Goal: Task Accomplishment & Management: Manage account settings

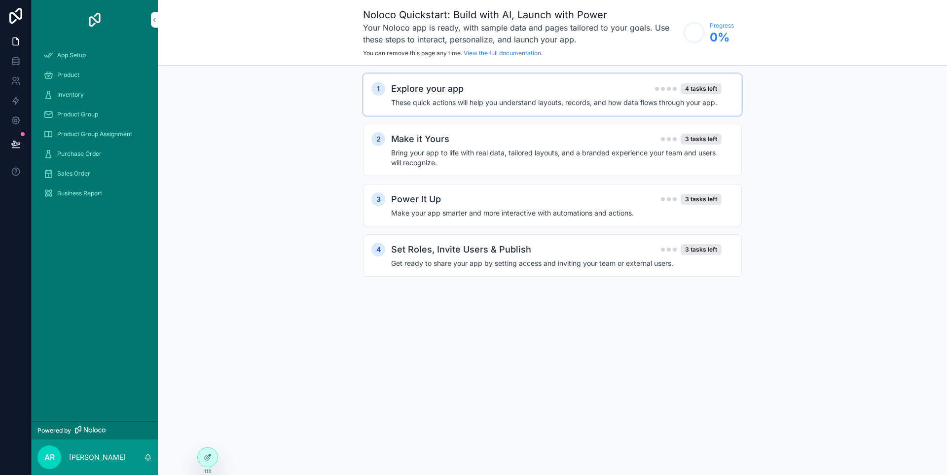
click at [457, 101] on h4 "These quick actions will help you understand layouts, records, and how data flo…" at bounding box center [556, 103] width 331 height 10
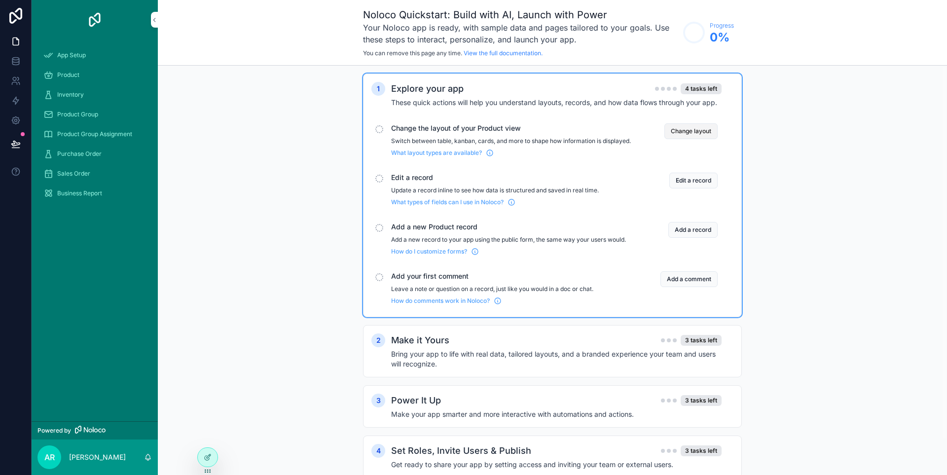
click at [695, 134] on button "Change layout" at bounding box center [691, 131] width 53 height 16
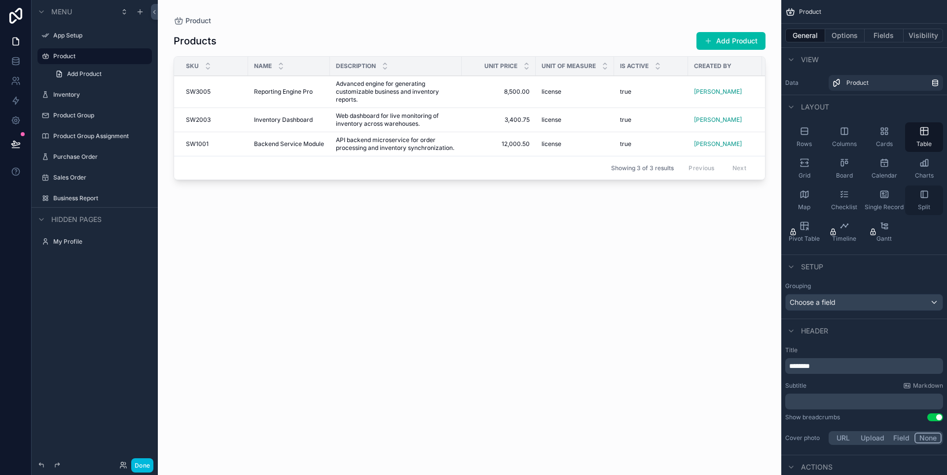
click at [923, 199] on div "Split" at bounding box center [924, 201] width 38 height 30
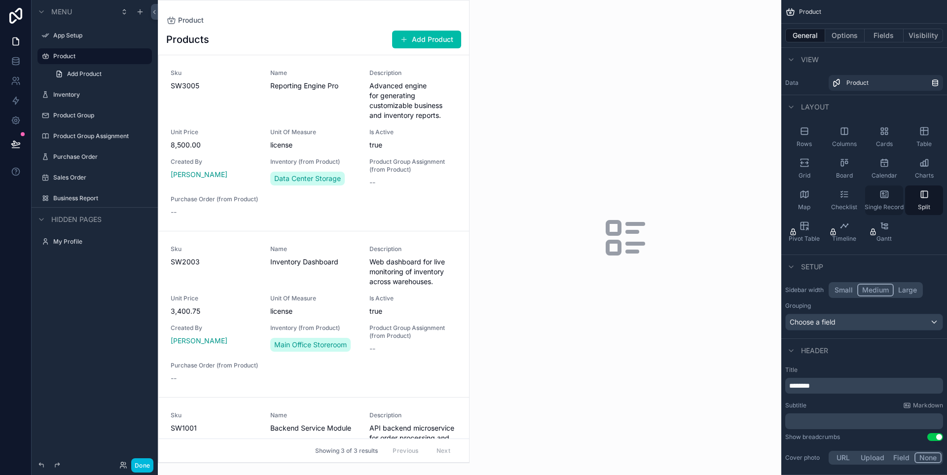
drag, startPoint x: 871, startPoint y: 203, endPoint x: 873, endPoint y: 208, distance: 5.3
click at [873, 208] on span "Single Record" at bounding box center [884, 207] width 39 height 8
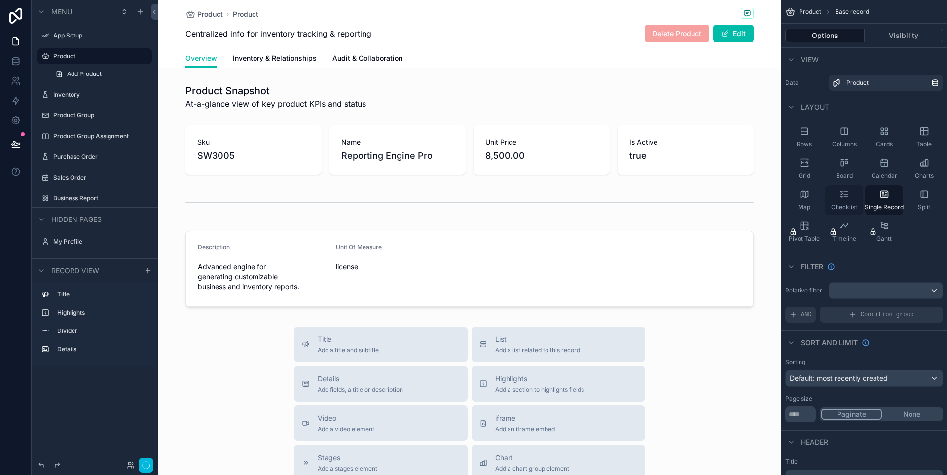
click at [852, 199] on div "Checklist" at bounding box center [844, 201] width 38 height 30
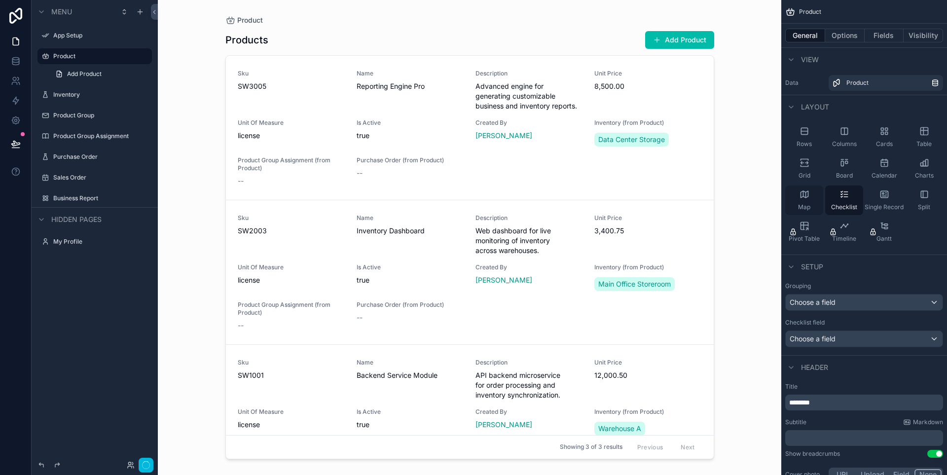
click at [808, 206] on span "Map" at bounding box center [804, 207] width 12 height 8
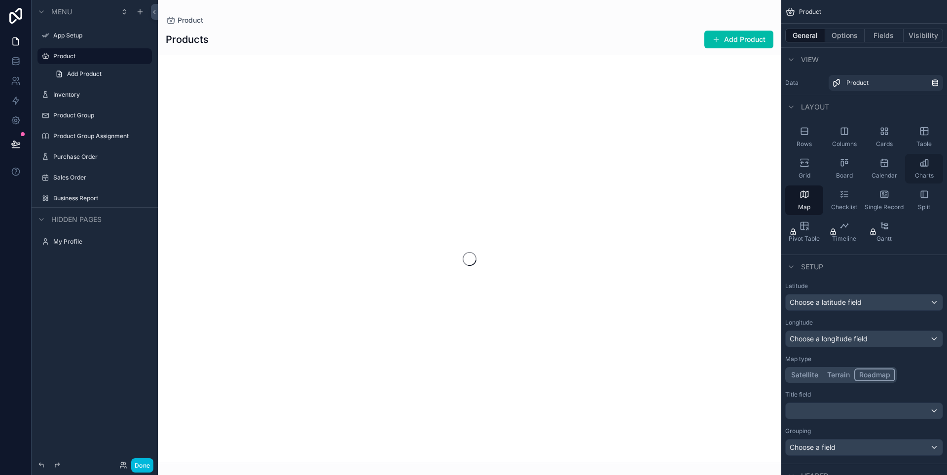
click at [920, 166] on icon "scrollable content" at bounding box center [925, 163] width 10 height 10
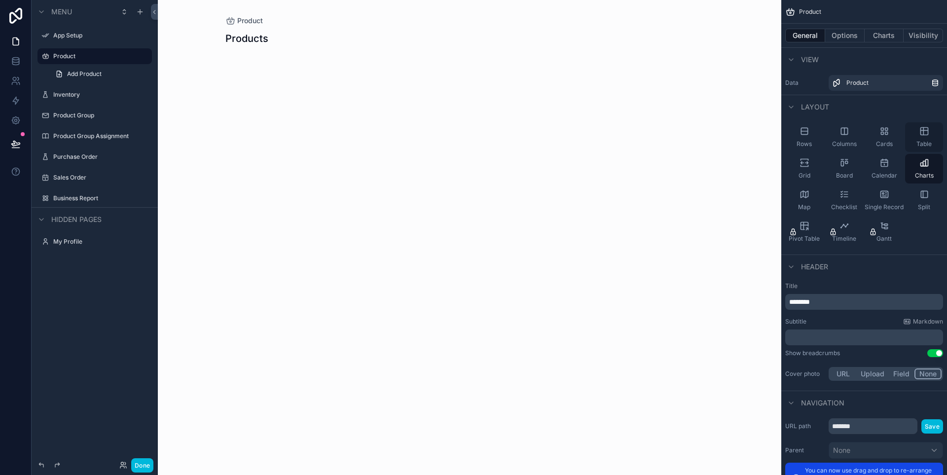
click at [920, 144] on span "Table" at bounding box center [924, 144] width 15 height 8
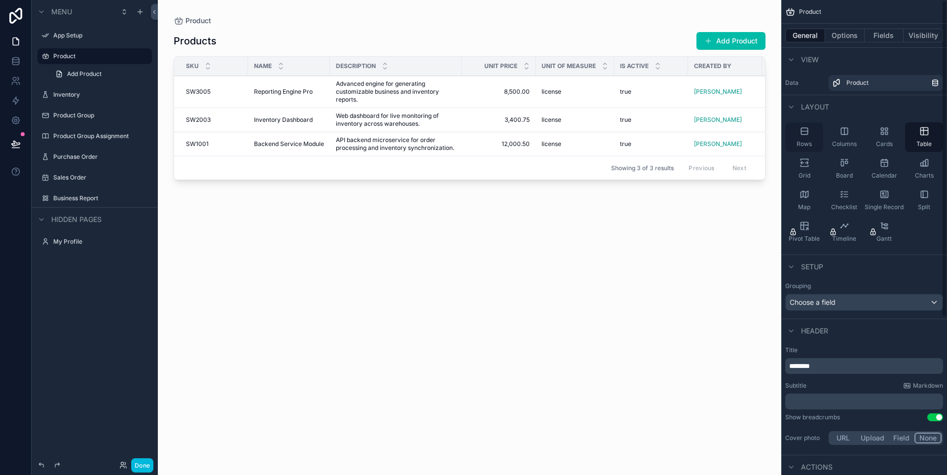
click at [809, 133] on icon "scrollable content" at bounding box center [805, 131] width 10 height 10
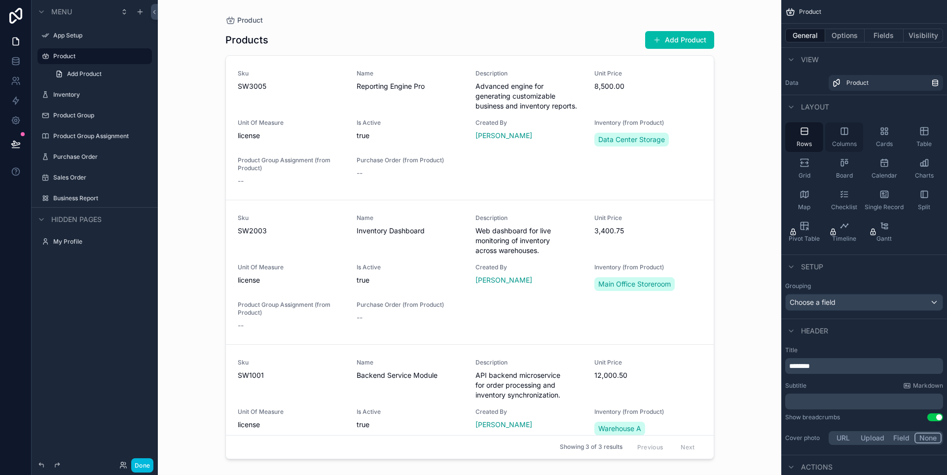
click at [833, 137] on div "Columns" at bounding box center [844, 137] width 38 height 30
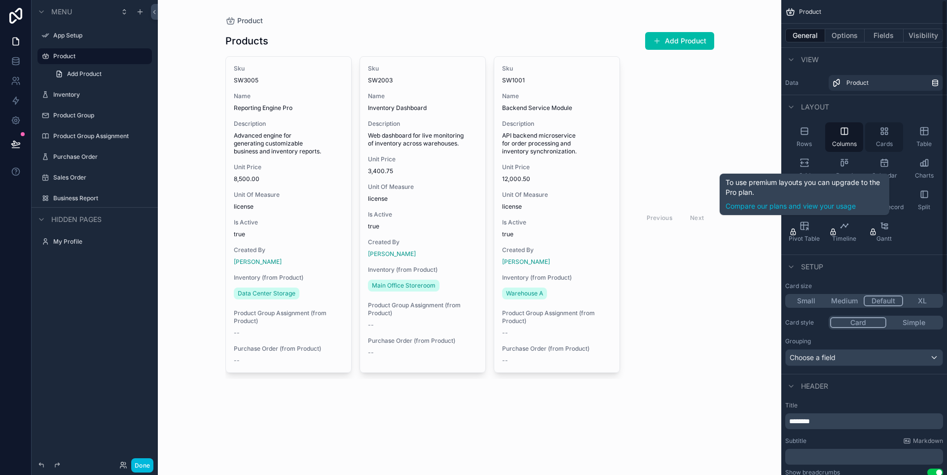
click at [881, 143] on span "Cards" at bounding box center [884, 144] width 17 height 8
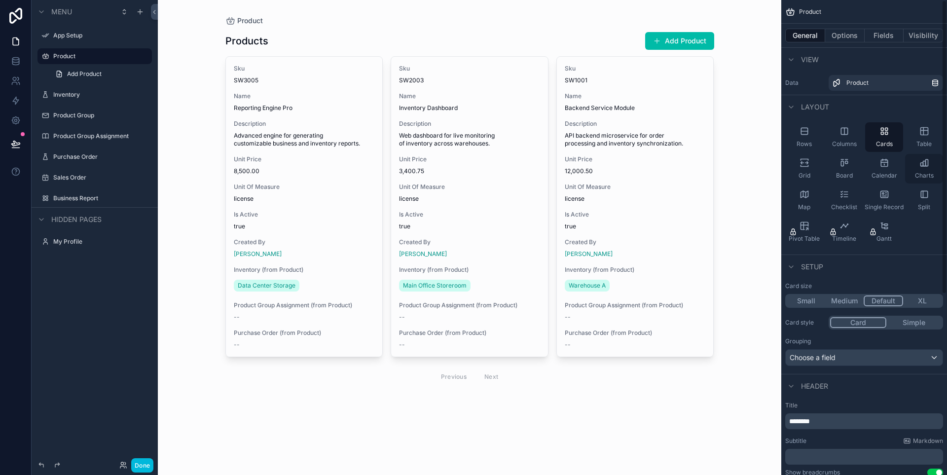
click at [909, 154] on div "Charts" at bounding box center [924, 169] width 38 height 30
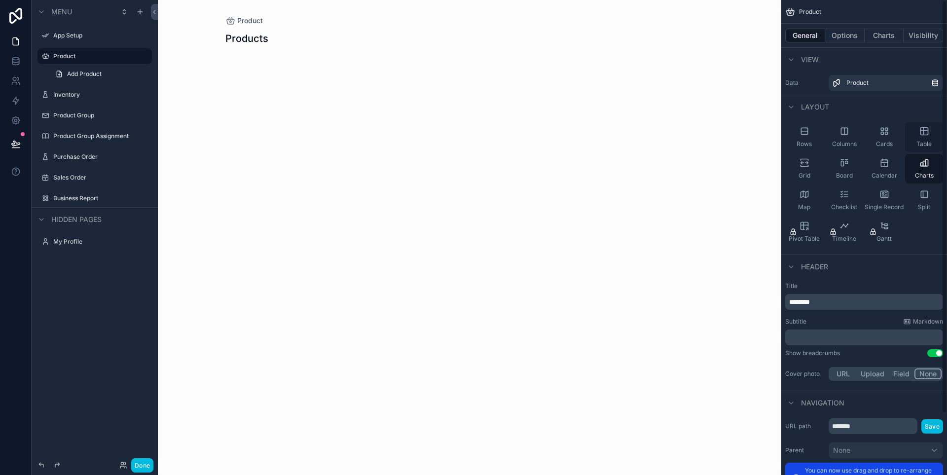
click at [924, 130] on icon "scrollable content" at bounding box center [924, 130] width 7 height 0
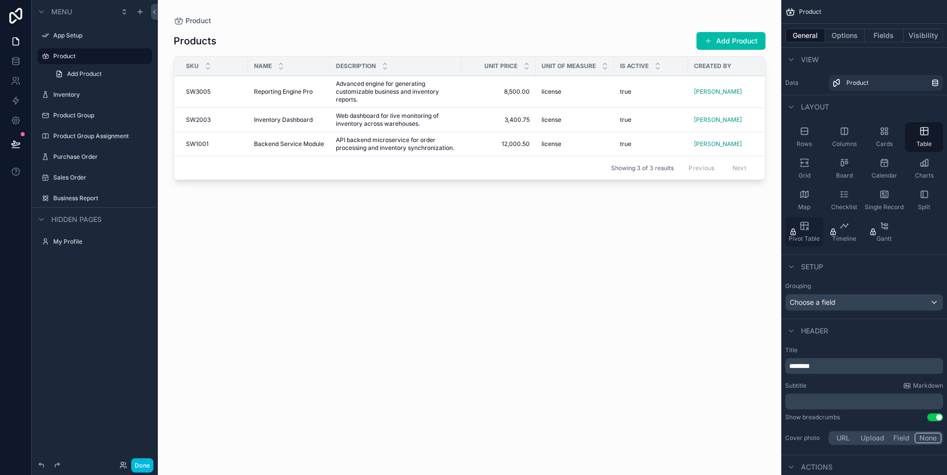
drag, startPoint x: 795, startPoint y: 168, endPoint x: 808, endPoint y: 222, distance: 55.4
click at [795, 168] on div "Grid" at bounding box center [804, 169] width 38 height 30
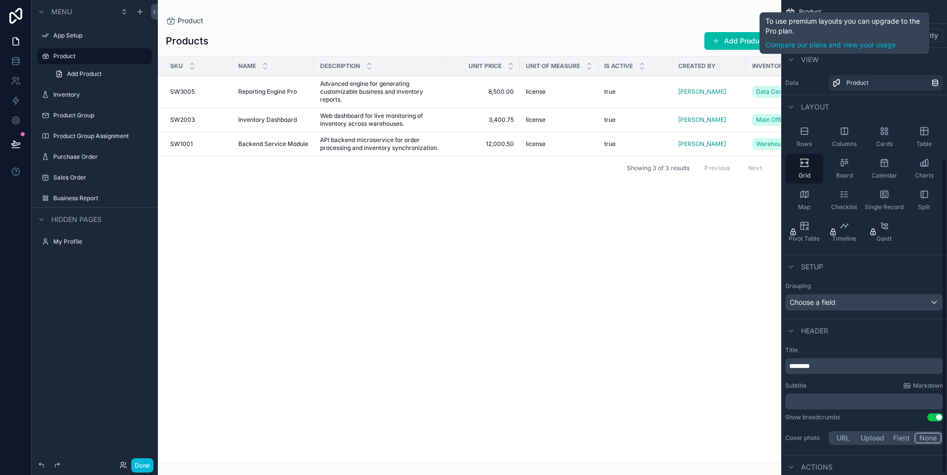
scroll to position [236, 0]
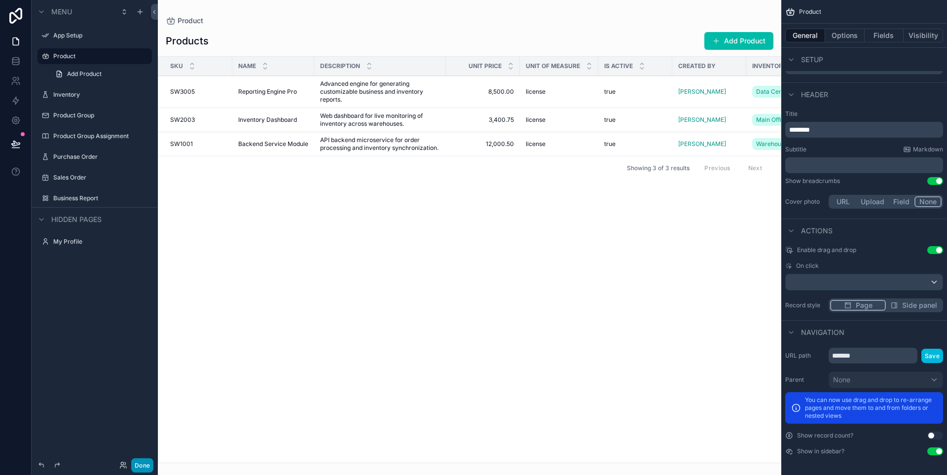
click at [146, 466] on button "Done" at bounding box center [142, 465] width 22 height 14
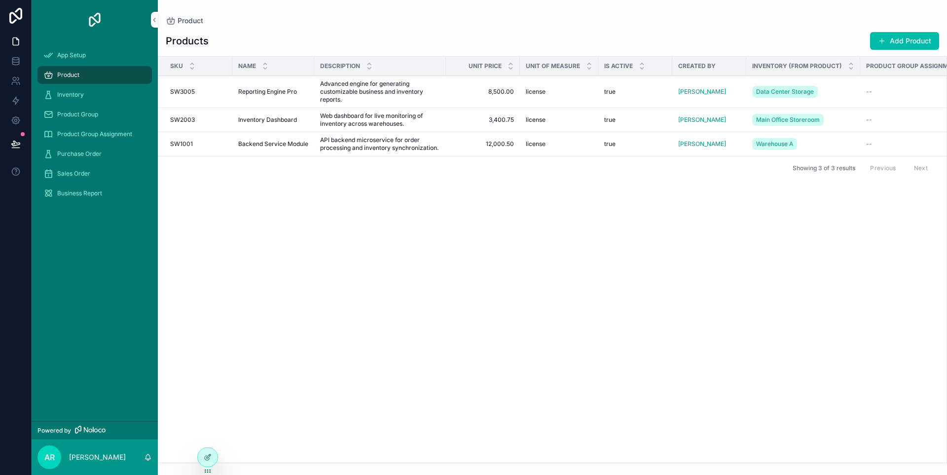
click at [79, 55] on span "App Setup" at bounding box center [71, 55] width 29 height 8
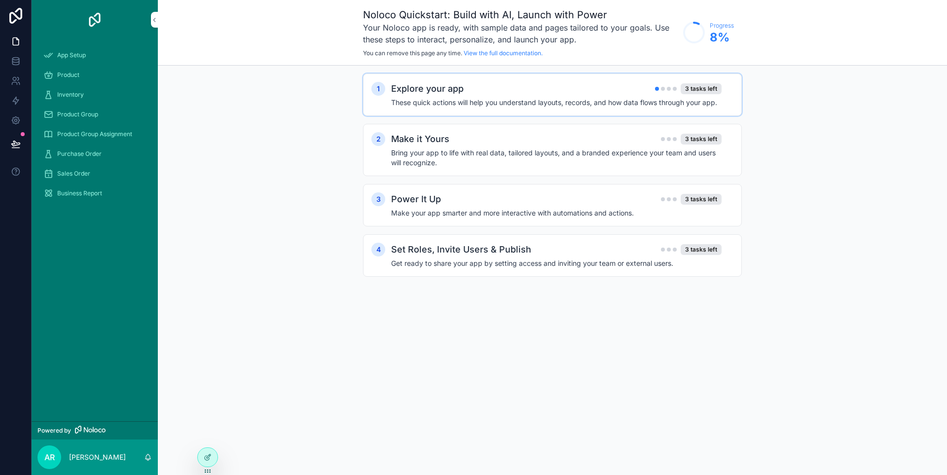
click at [565, 96] on div "Explore your app 3 tasks left These quick actions will help you understand layo…" at bounding box center [562, 95] width 342 height 26
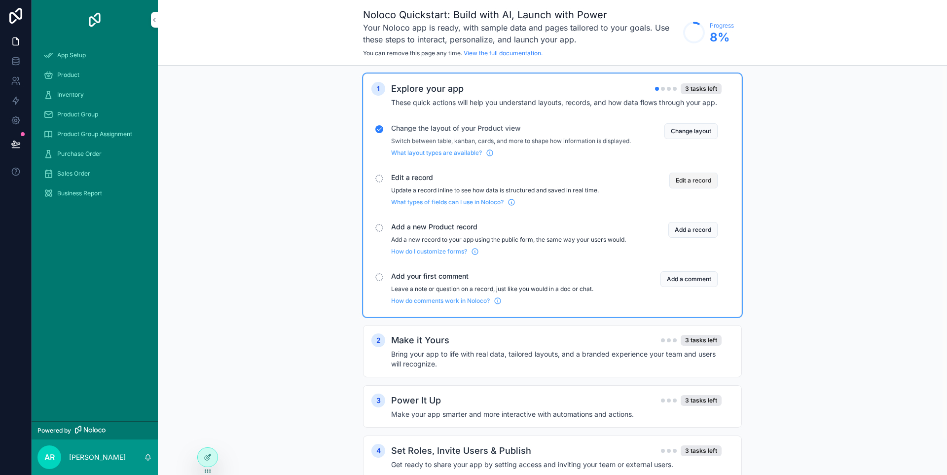
click at [690, 185] on button "Edit a record" at bounding box center [693, 181] width 48 height 16
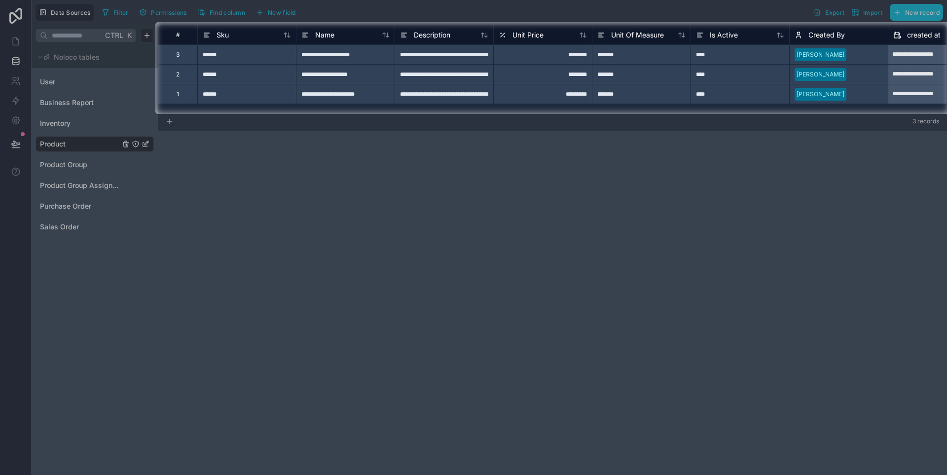
click at [715, 79] on div "****" at bounding box center [740, 74] width 99 height 20
click at [767, 72] on div "****" at bounding box center [740, 74] width 99 height 20
click at [767, 72] on input "****" at bounding box center [740, 74] width 98 height 19
type input "*****"
click at [750, 92] on div "****" at bounding box center [740, 94] width 99 height 20
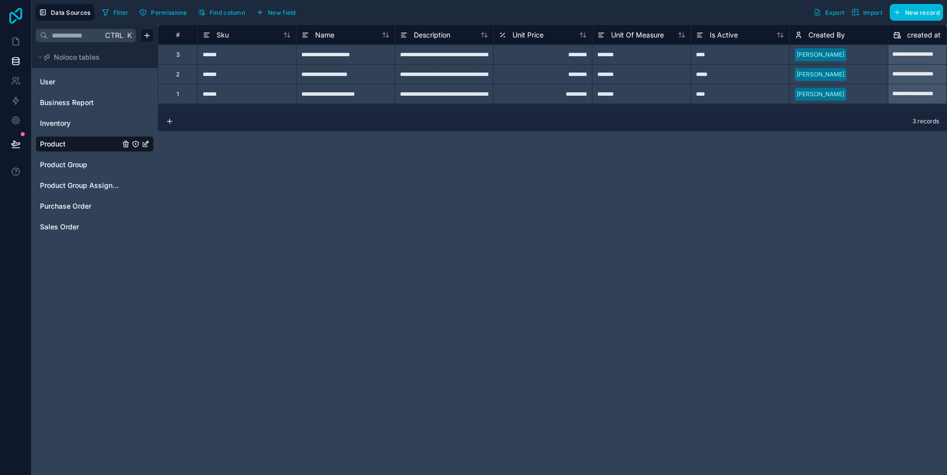
click at [18, 15] on icon at bounding box center [16, 16] width 20 height 16
click at [16, 47] on link at bounding box center [15, 42] width 31 height 20
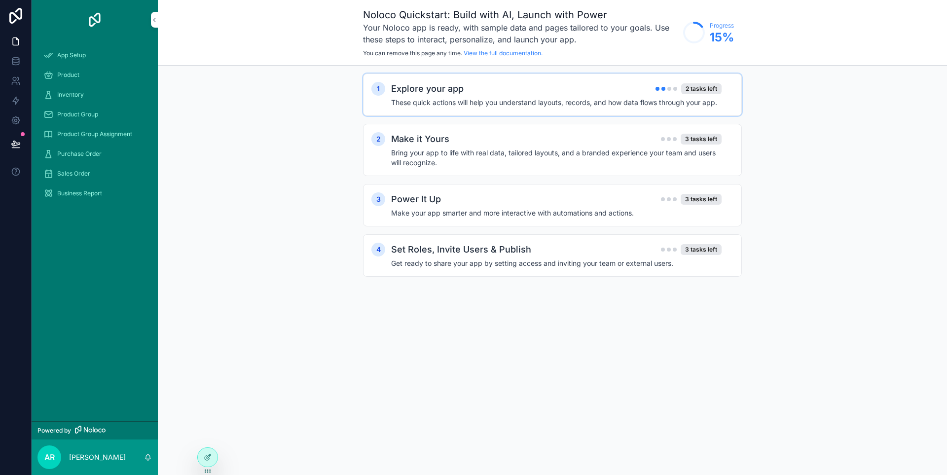
click at [494, 105] on h4 "These quick actions will help you understand layouts, records, and how data flo…" at bounding box center [556, 103] width 331 height 10
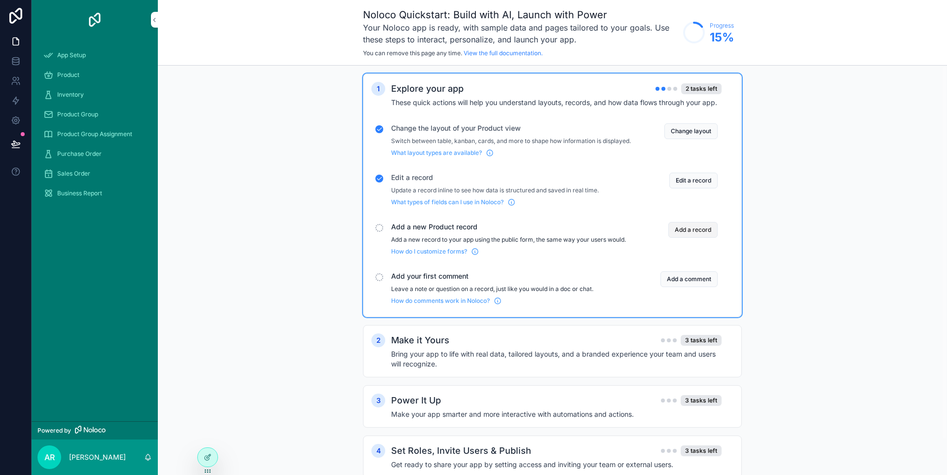
click at [695, 238] on button "Add a record" at bounding box center [693, 230] width 49 height 16
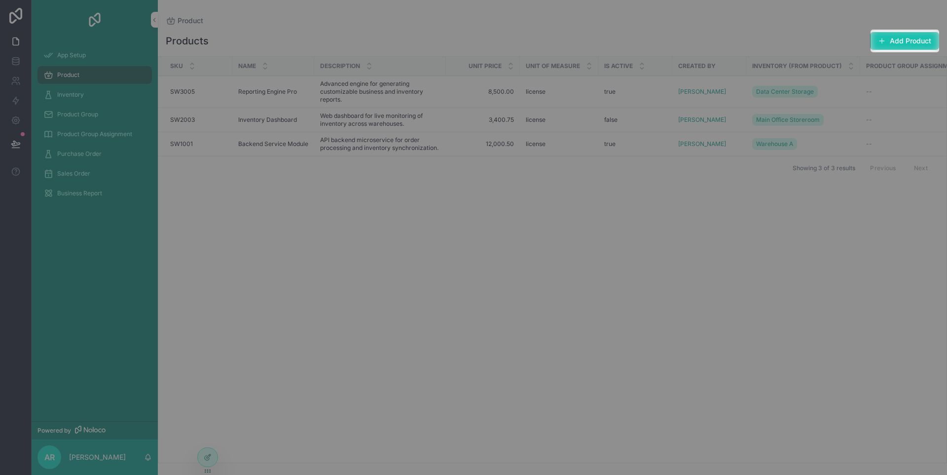
click at [909, 44] on button "Add Product" at bounding box center [904, 41] width 69 height 18
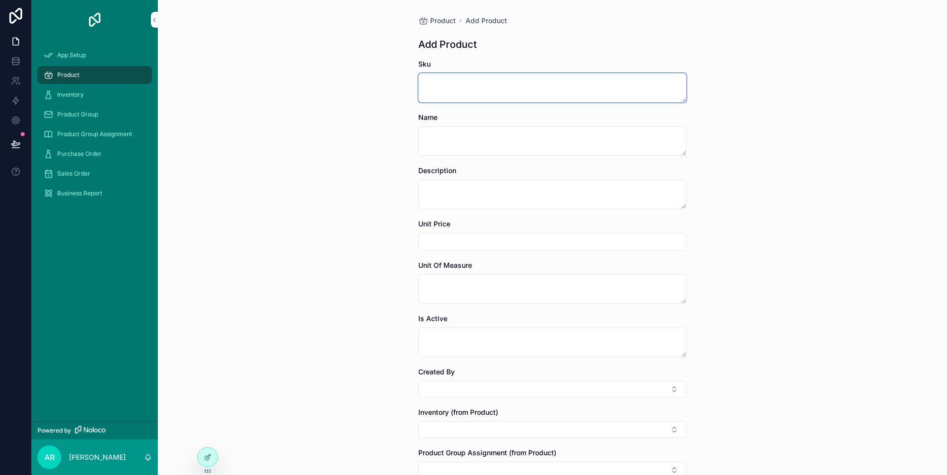
click at [476, 84] on textarea "scrollable content" at bounding box center [552, 88] width 268 height 30
type textarea "**********"
click at [487, 149] on textarea "scrollable content" at bounding box center [552, 141] width 268 height 30
click at [433, 145] on textarea "**********" at bounding box center [552, 141] width 268 height 30
click at [472, 145] on textarea "**********" at bounding box center [552, 141] width 268 height 30
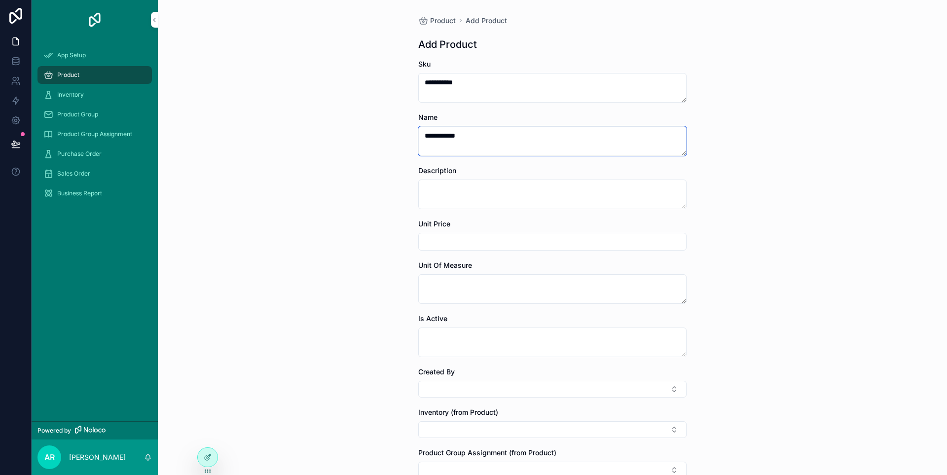
type textarea "**********"
click at [464, 193] on textarea "scrollable content" at bounding box center [552, 195] width 268 height 30
paste textarea "**********"
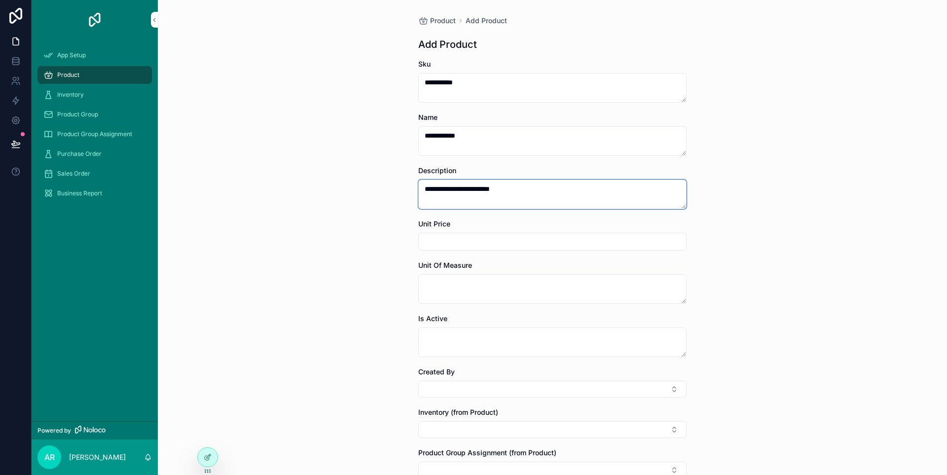
paste textarea "**********"
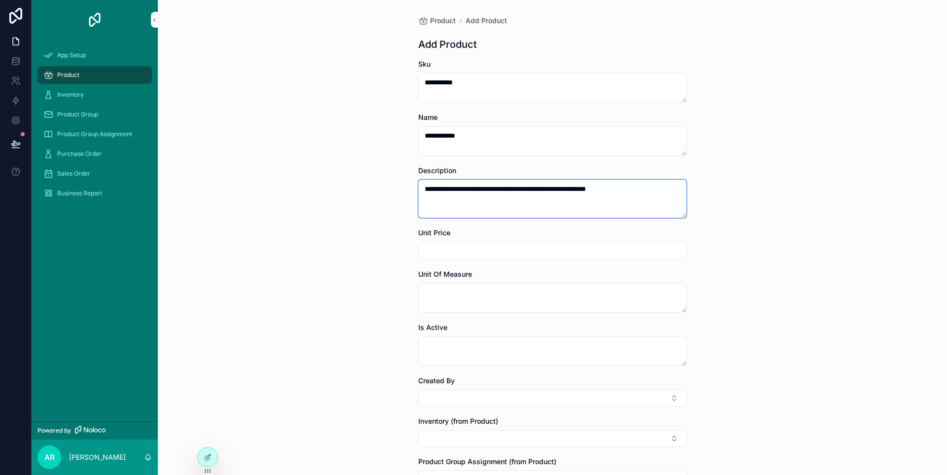
paste textarea "**********"
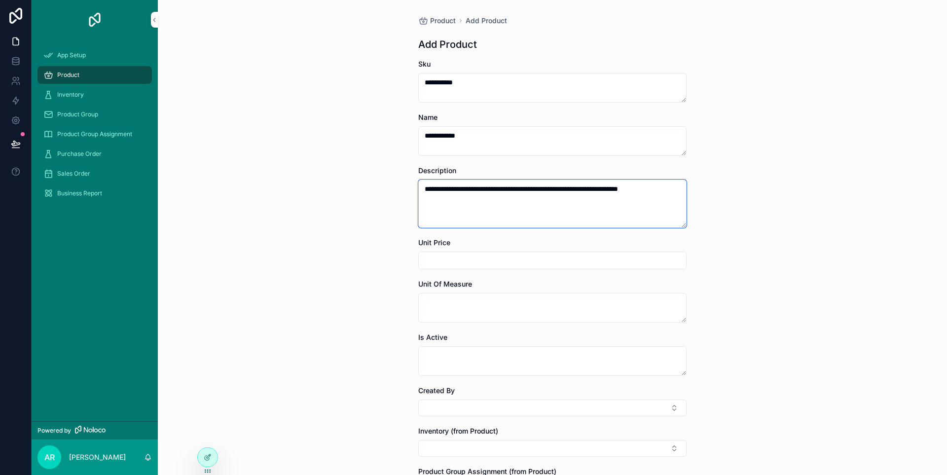
type textarea "**********"
click at [464, 269] on div "scrollable content" at bounding box center [552, 261] width 268 height 18
click at [463, 260] on input "scrollable content" at bounding box center [552, 261] width 267 height 14
type input "*******"
click at [472, 306] on textarea "scrollable content" at bounding box center [552, 308] width 268 height 30
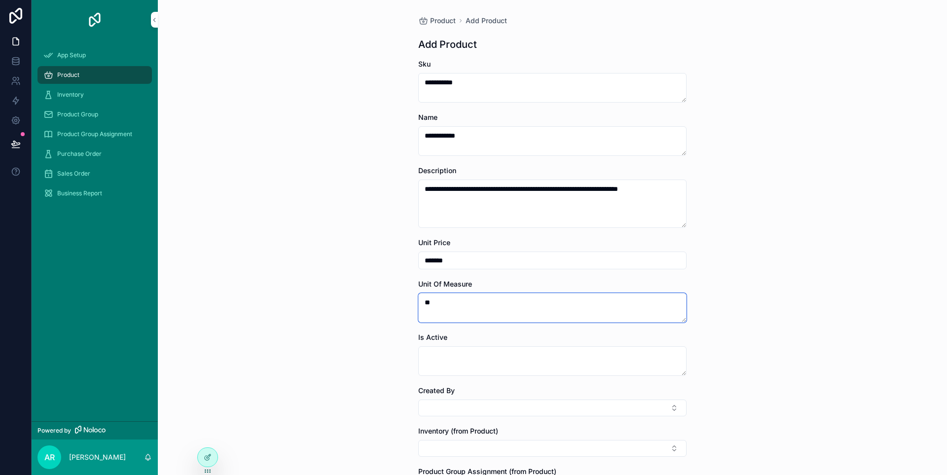
type textarea "**"
click at [528, 356] on textarea "scrollable content" at bounding box center [552, 361] width 268 height 30
type textarea "****"
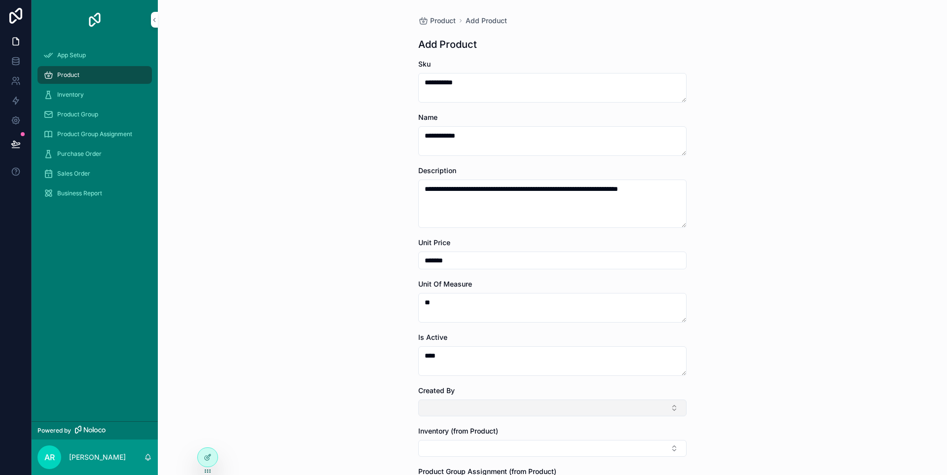
click at [671, 407] on button "Select Button" at bounding box center [552, 408] width 268 height 17
click at [521, 449] on span "[PERSON_NAME]" at bounding box center [542, 447] width 117 height 10
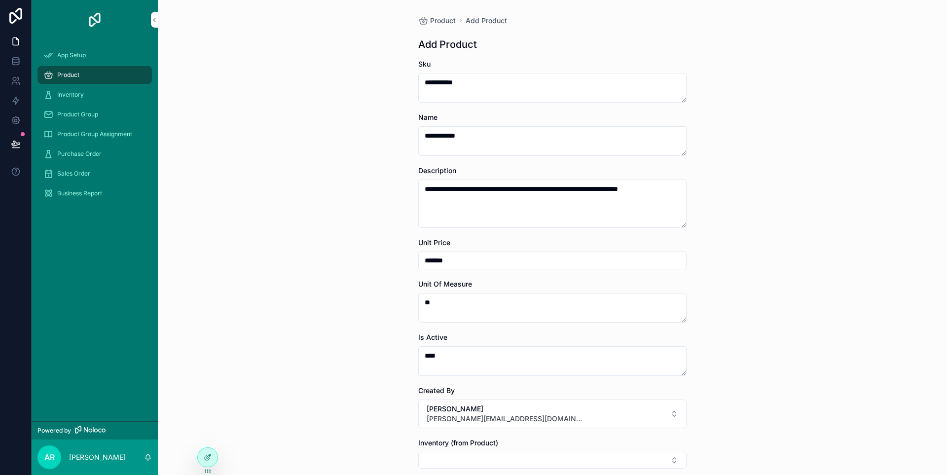
scroll to position [164, 0]
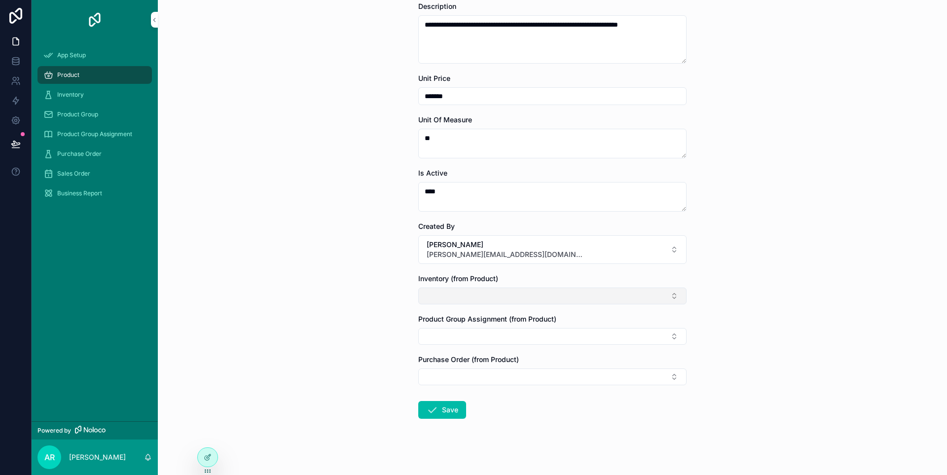
click at [509, 296] on button "Select Button" at bounding box center [552, 296] width 268 height 17
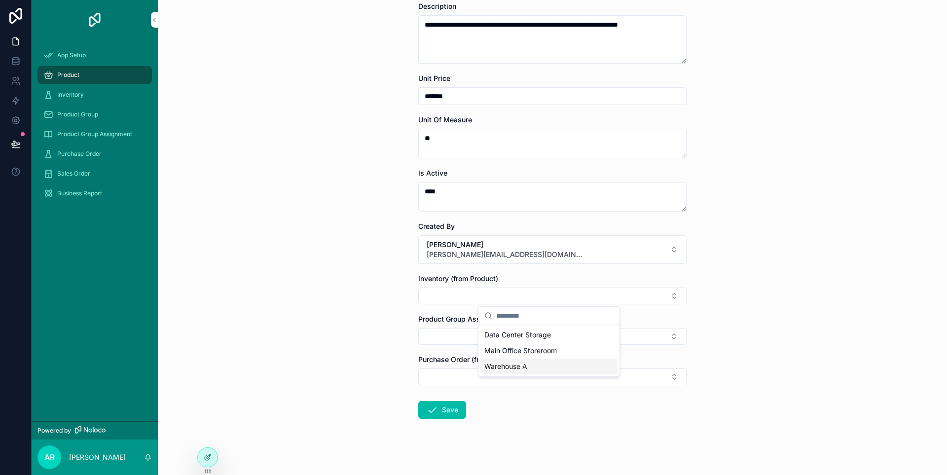
click at [514, 361] on div "Warehouse A" at bounding box center [549, 367] width 137 height 16
click at [446, 348] on form "**********" at bounding box center [552, 190] width 268 height 590
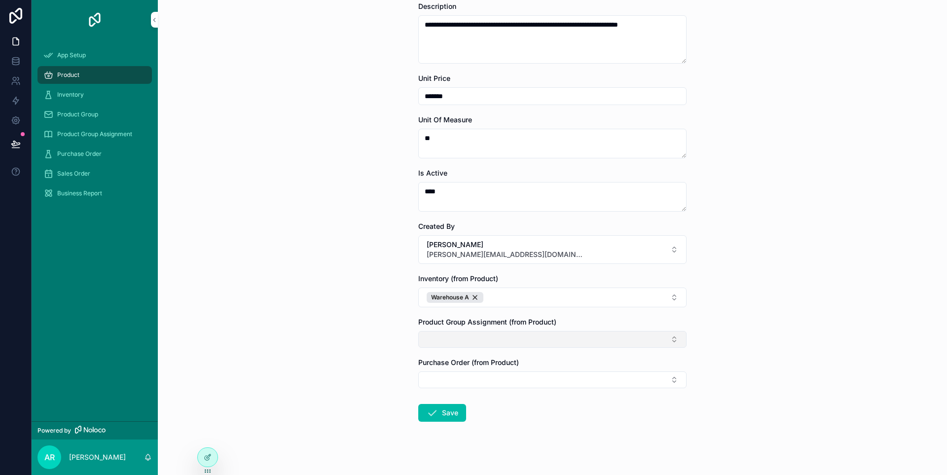
click at [494, 338] on button "Select Button" at bounding box center [552, 339] width 268 height 17
click at [443, 346] on button "Select Button" at bounding box center [552, 339] width 268 height 17
click at [492, 373] on span "Yes" at bounding box center [490, 378] width 12 height 10
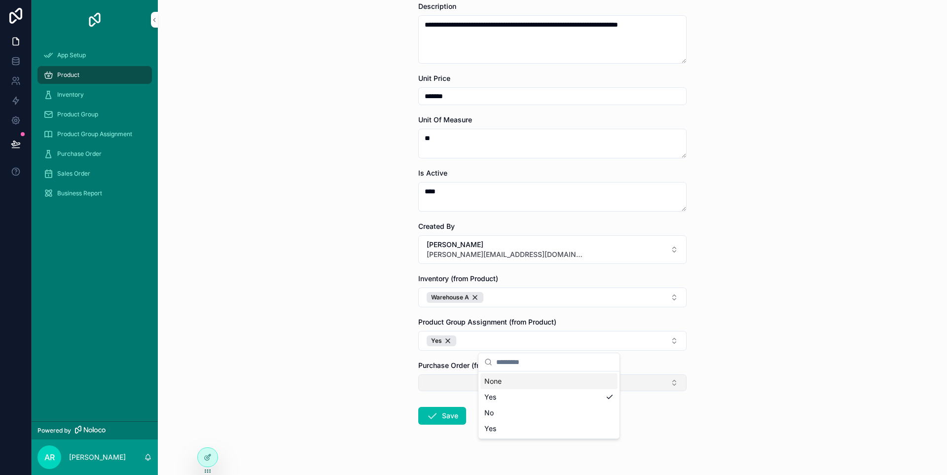
click at [446, 388] on button "Select Button" at bounding box center [552, 382] width 268 height 17
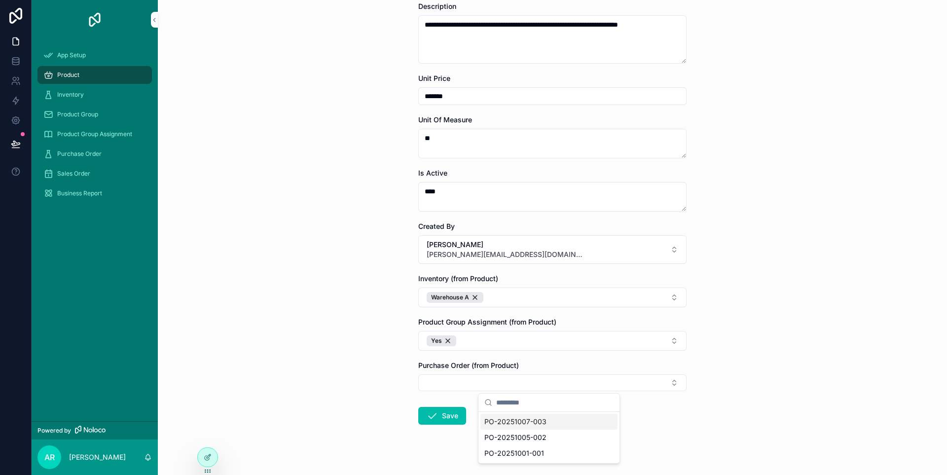
click at [324, 369] on div "**********" at bounding box center [552, 237] width 789 height 475
drag, startPoint x: 440, startPoint y: 415, endPoint x: 402, endPoint y: 376, distance: 54.1
click at [440, 415] on button "Save" at bounding box center [442, 416] width 48 height 18
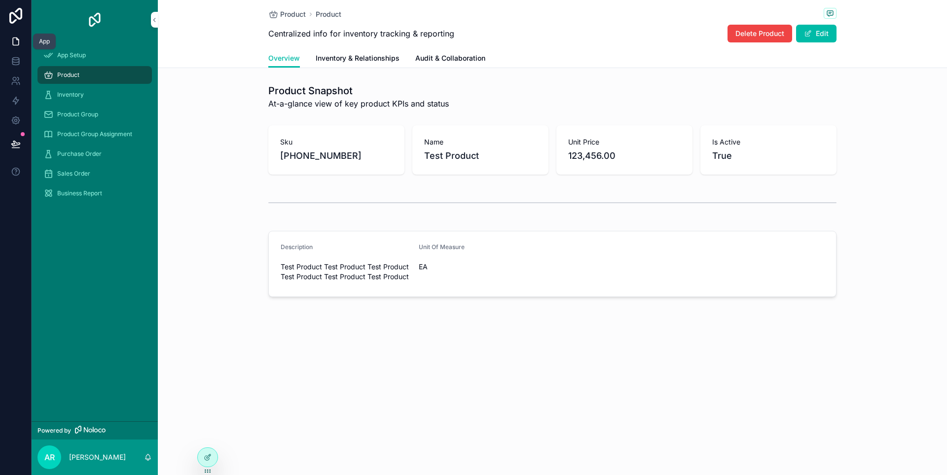
click at [19, 45] on icon at bounding box center [16, 42] width 10 height 10
click at [15, 46] on icon at bounding box center [16, 42] width 10 height 10
click at [85, 59] on div "App Setup" at bounding box center [94, 55] width 103 height 16
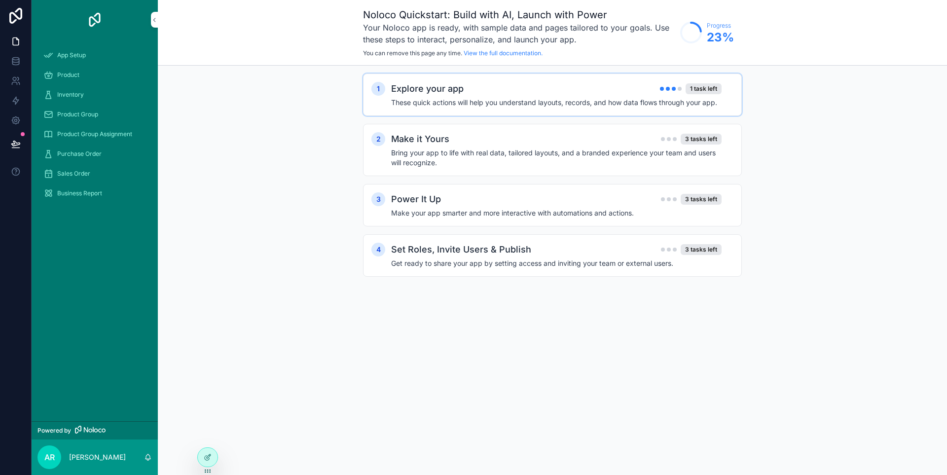
click at [567, 97] on div "Explore your app 1 task left These quick actions will help you understand layou…" at bounding box center [562, 95] width 342 height 26
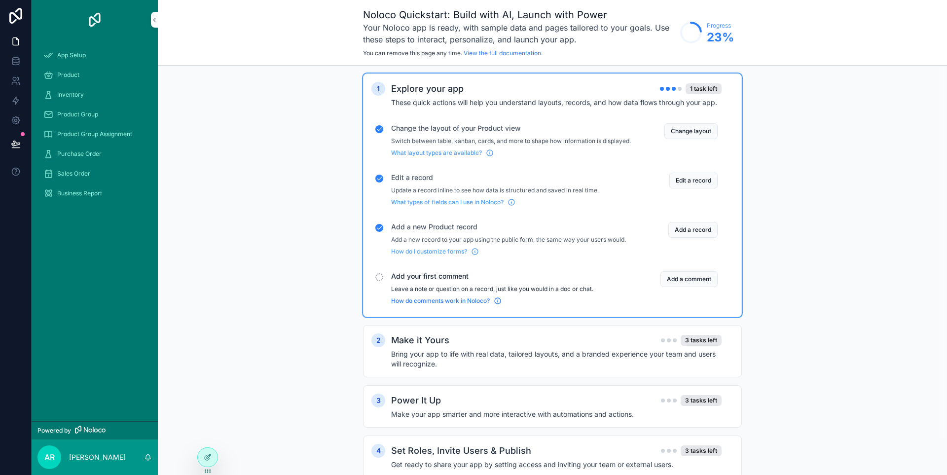
click at [449, 305] on span "How do comments work in Noloco?" at bounding box center [440, 301] width 99 height 8
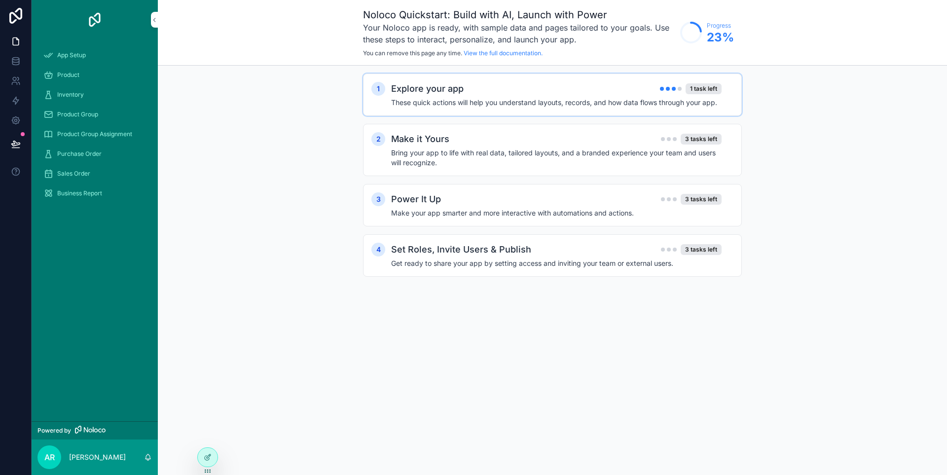
click at [420, 102] on h4 "These quick actions will help you understand layouts, records, and how data flo…" at bounding box center [556, 103] width 331 height 10
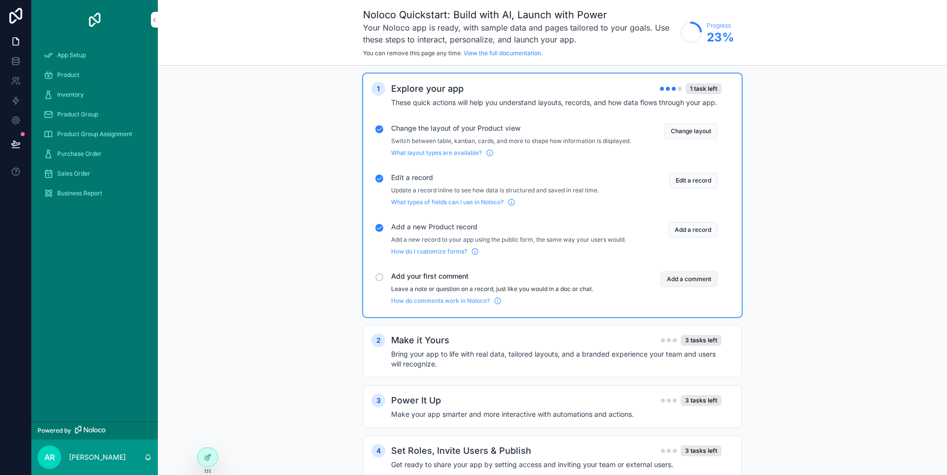
click at [684, 287] on button "Add a comment" at bounding box center [689, 279] width 57 height 16
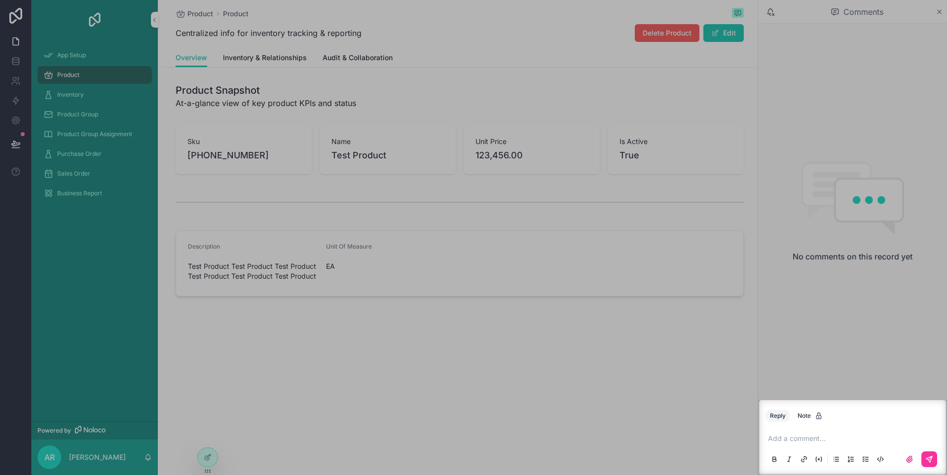
click at [813, 435] on p "scrollable content" at bounding box center [854, 439] width 173 height 10
click at [931, 464] on button "scrollable content" at bounding box center [930, 459] width 16 height 16
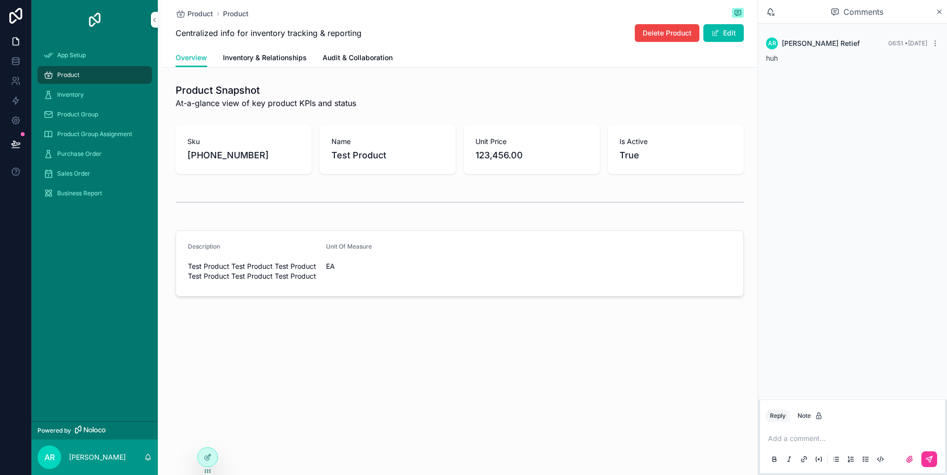
click at [67, 54] on span "App Setup" at bounding box center [71, 55] width 29 height 8
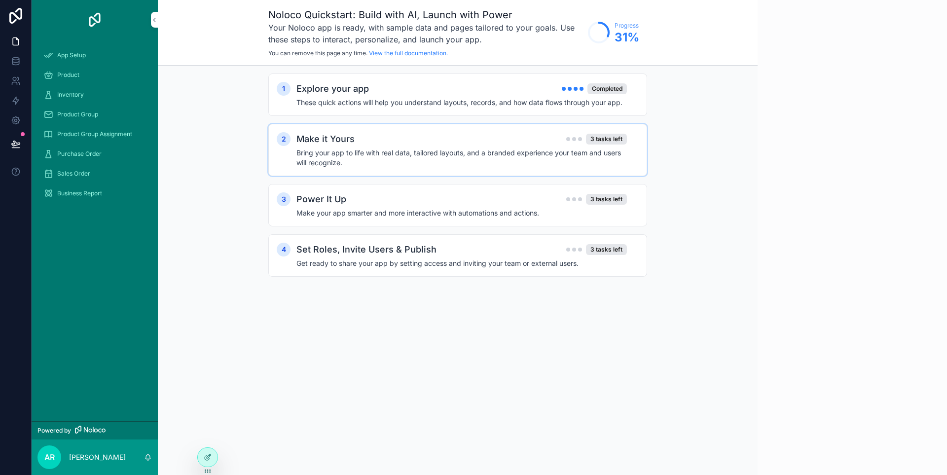
click at [357, 148] on h4 "Bring your app to life with real data, tailored layouts, and a branded experien…" at bounding box center [462, 158] width 331 height 20
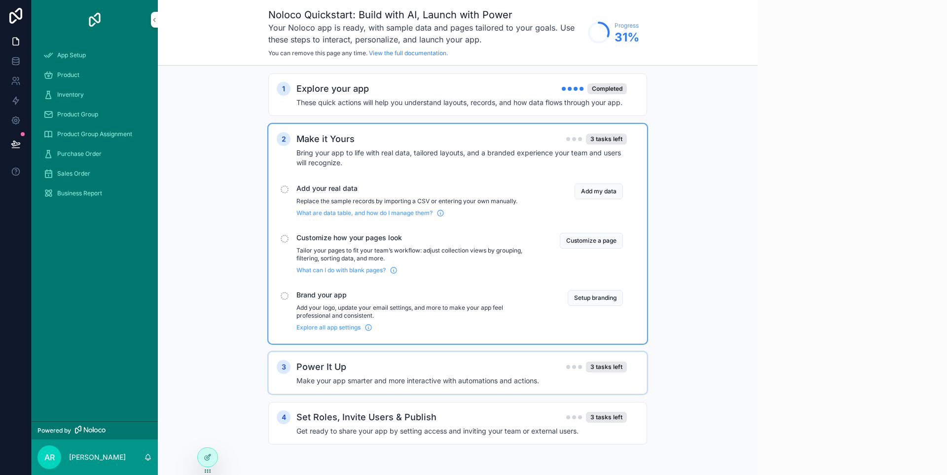
click at [369, 383] on h4 "Make your app smarter and more interactive with automations and actions." at bounding box center [462, 381] width 331 height 10
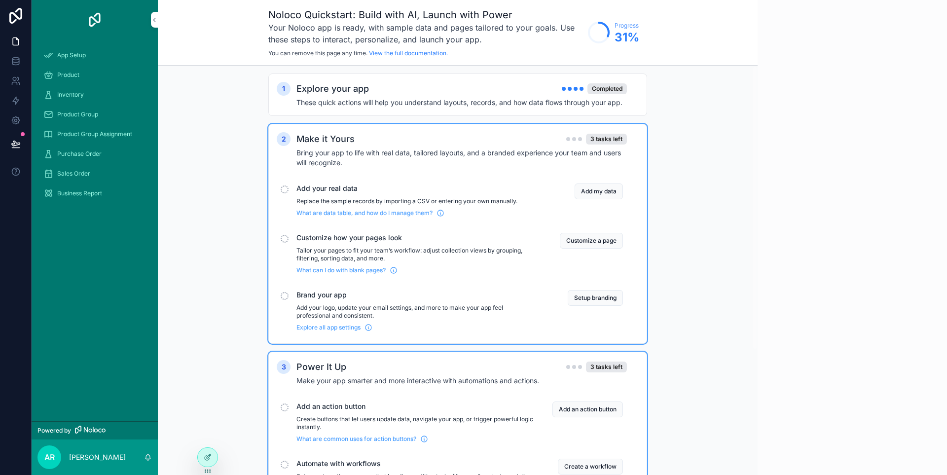
scroll to position [181, 0]
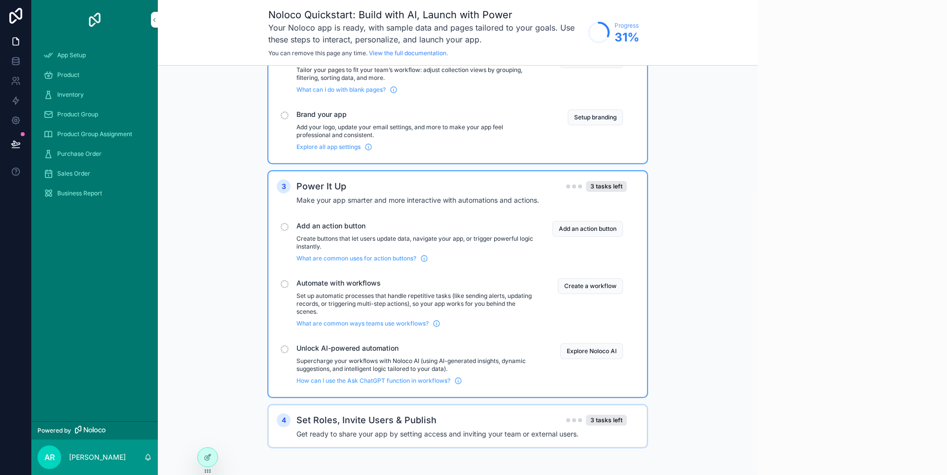
click at [387, 431] on h4 "Get ready to share your app by setting access and inviting your team or externa…" at bounding box center [462, 434] width 331 height 10
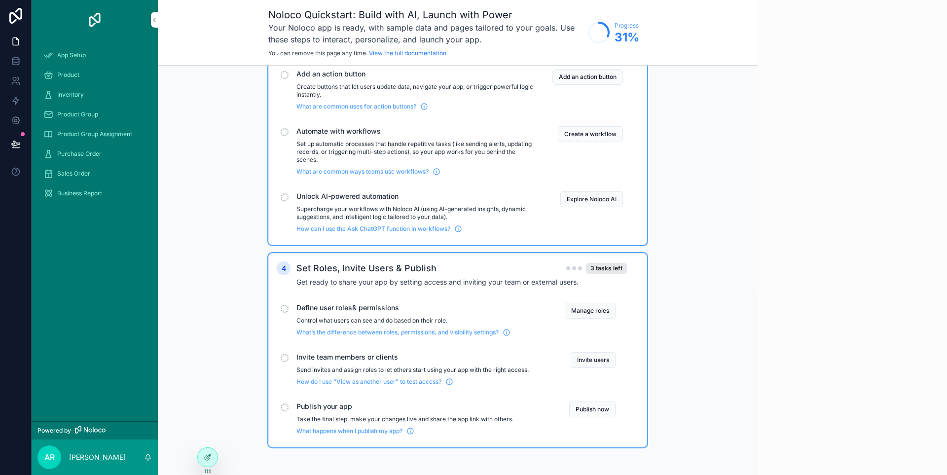
scroll to position [0, 0]
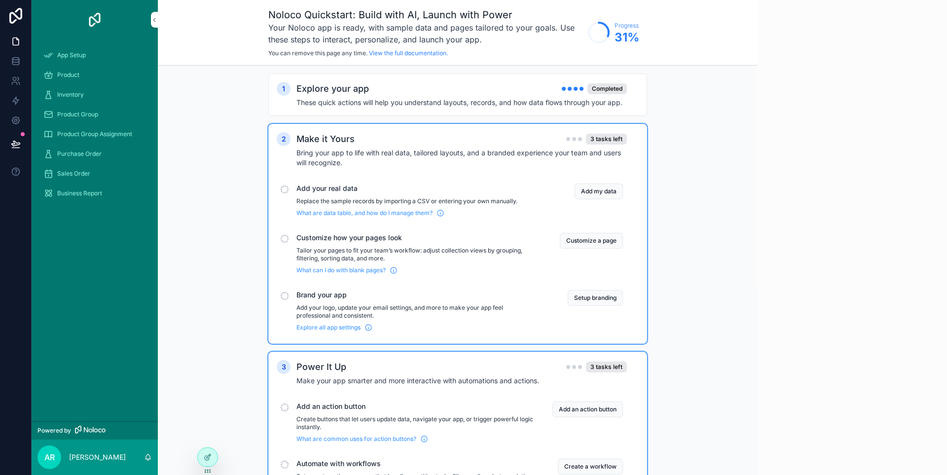
click at [87, 74] on div "Product" at bounding box center [94, 75] width 103 height 16
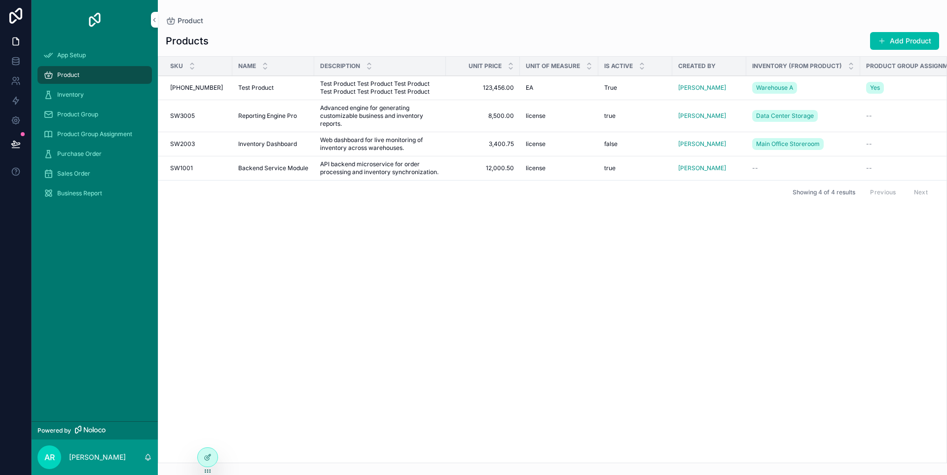
click at [72, 86] on link "Inventory" at bounding box center [94, 95] width 114 height 18
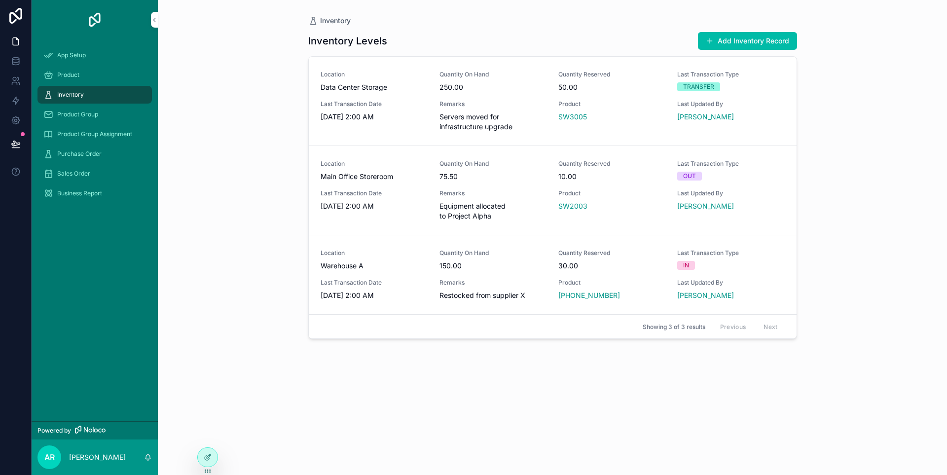
click at [75, 113] on span "Product Group" at bounding box center [77, 115] width 41 height 8
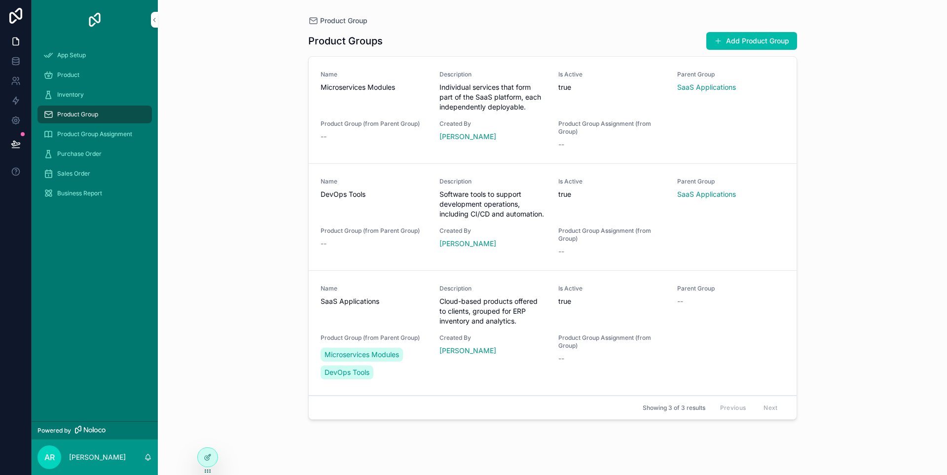
click at [82, 133] on span "Product Group Assignment" at bounding box center [94, 134] width 75 height 8
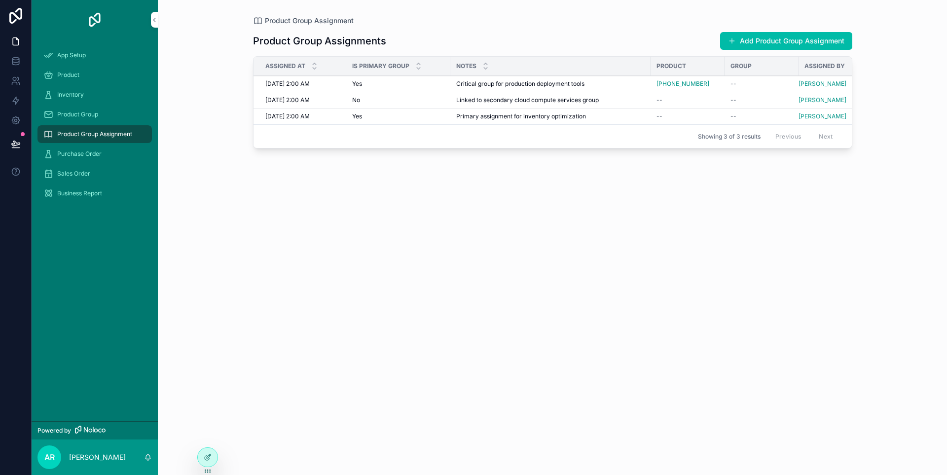
click at [84, 151] on span "Purchase Order" at bounding box center [79, 154] width 44 height 8
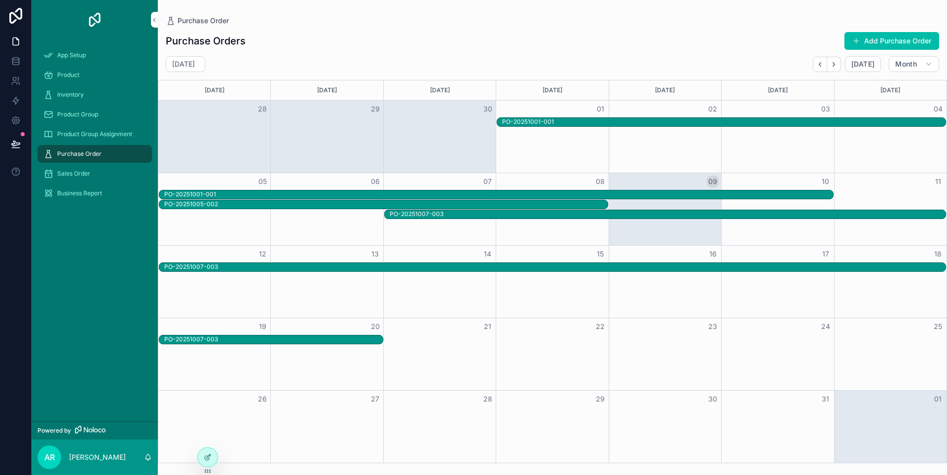
drag, startPoint x: 86, startPoint y: 172, endPoint x: 86, endPoint y: 186, distance: 14.3
click at [86, 172] on span "Sales Order" at bounding box center [73, 174] width 33 height 8
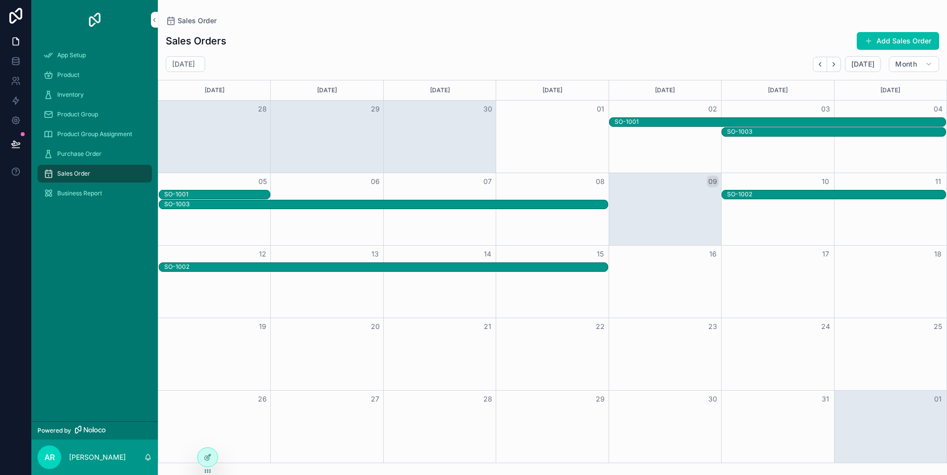
click at [85, 192] on span "Business Report" at bounding box center [79, 193] width 45 height 8
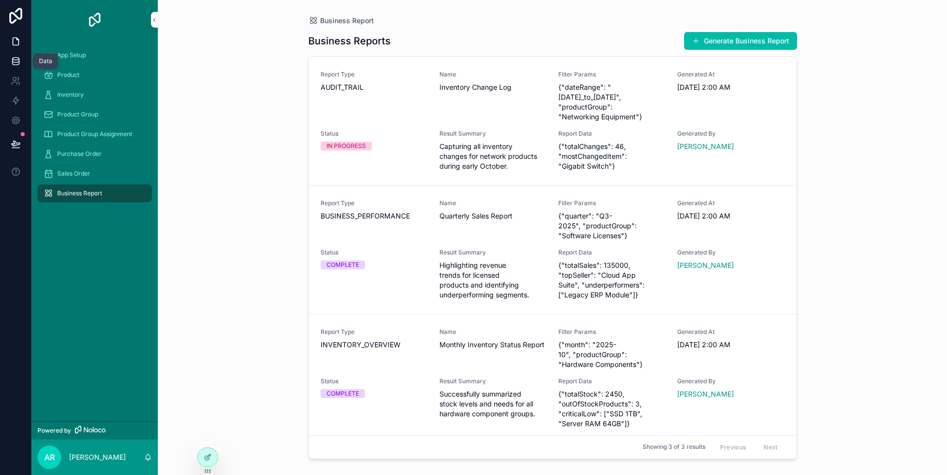
click at [12, 64] on icon at bounding box center [15, 63] width 6 height 4
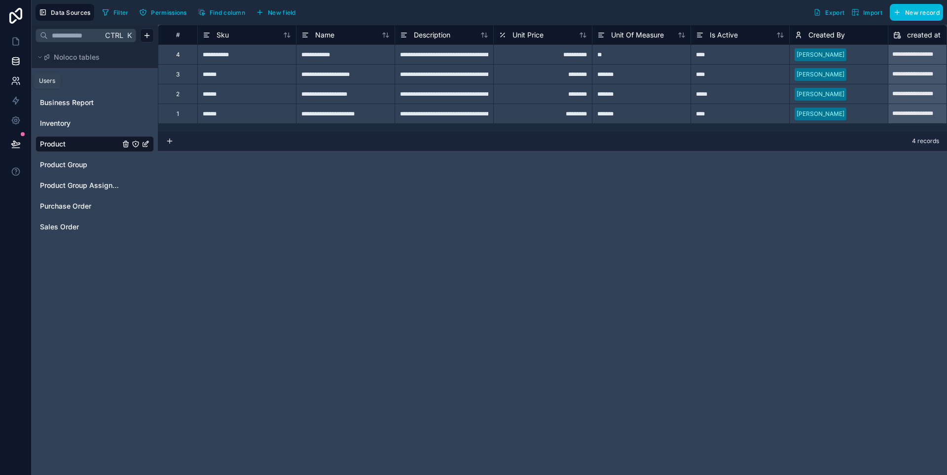
click at [17, 89] on link at bounding box center [15, 81] width 31 height 20
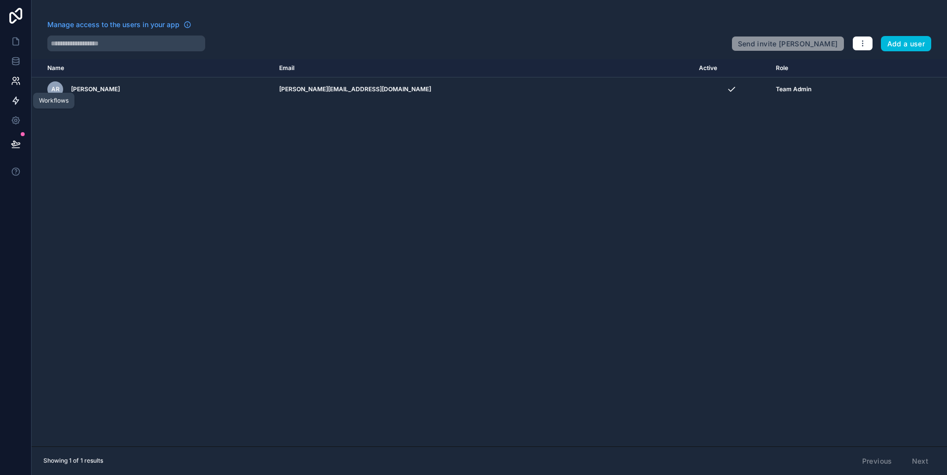
click at [17, 100] on icon at bounding box center [16, 100] width 6 height 7
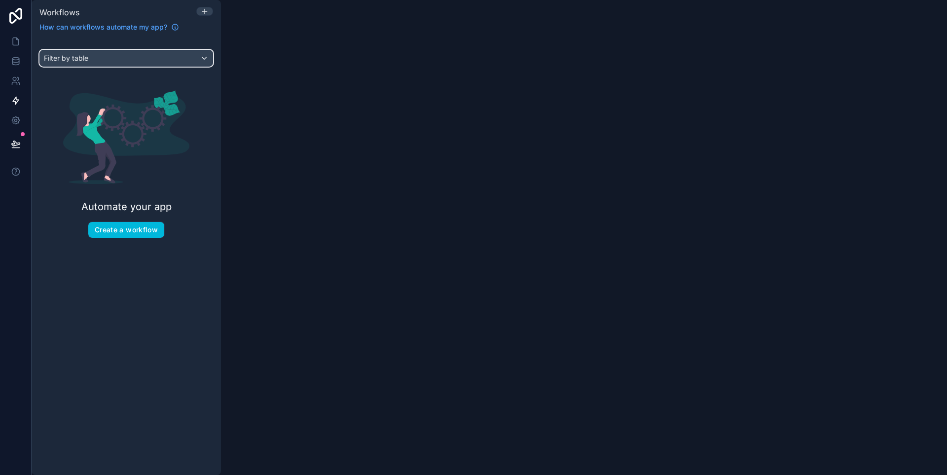
click at [98, 52] on div "Filter by table" at bounding box center [126, 58] width 173 height 16
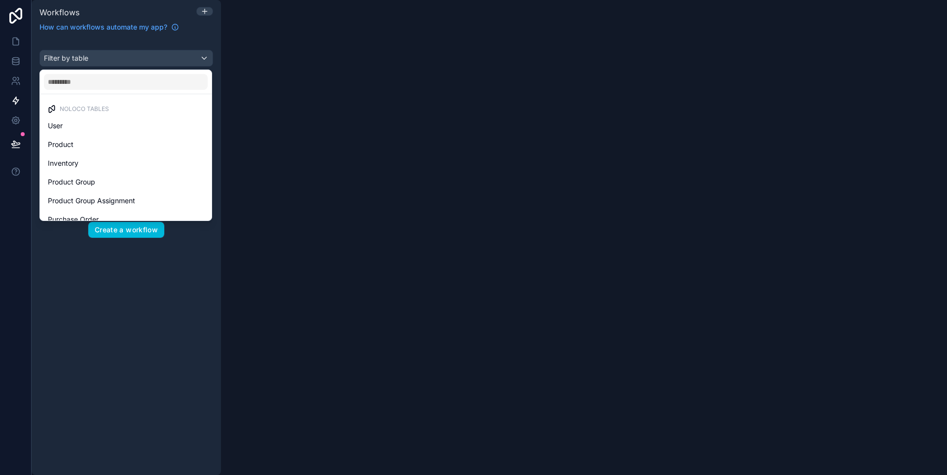
click at [115, 278] on div "scrollable content" at bounding box center [473, 237] width 947 height 475
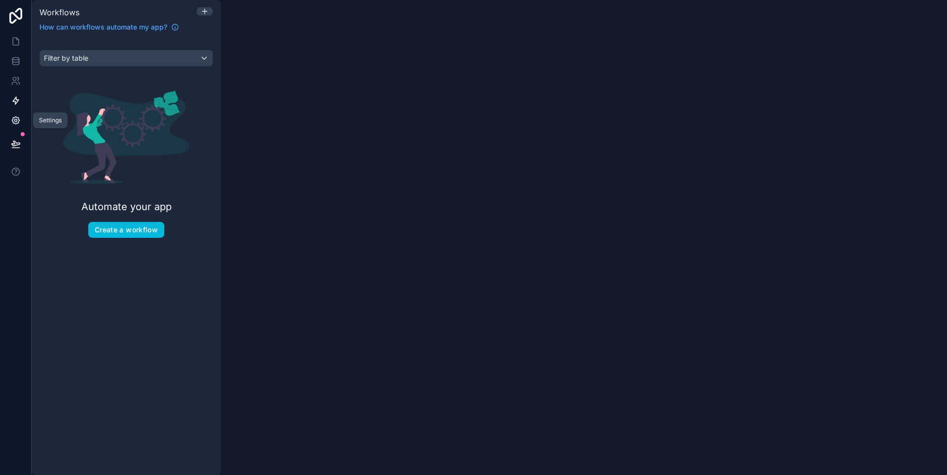
click at [20, 123] on icon at bounding box center [16, 120] width 10 height 10
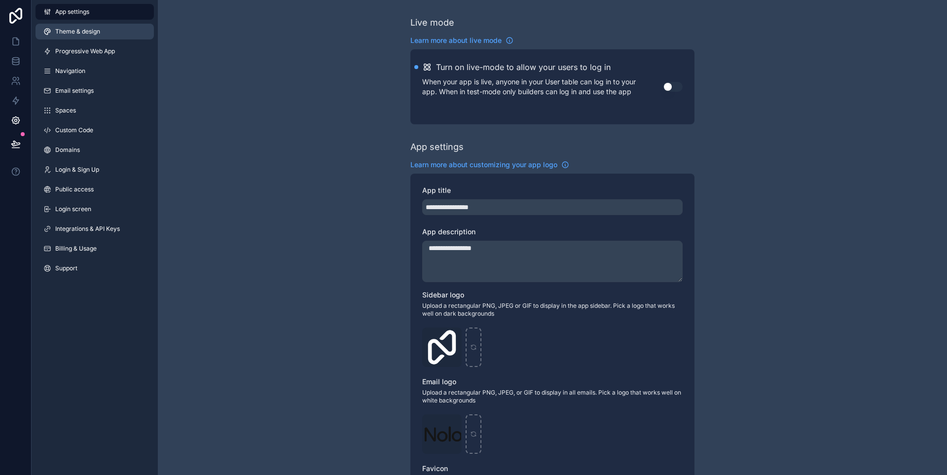
click at [73, 37] on link "Theme & design" at bounding box center [95, 32] width 118 height 16
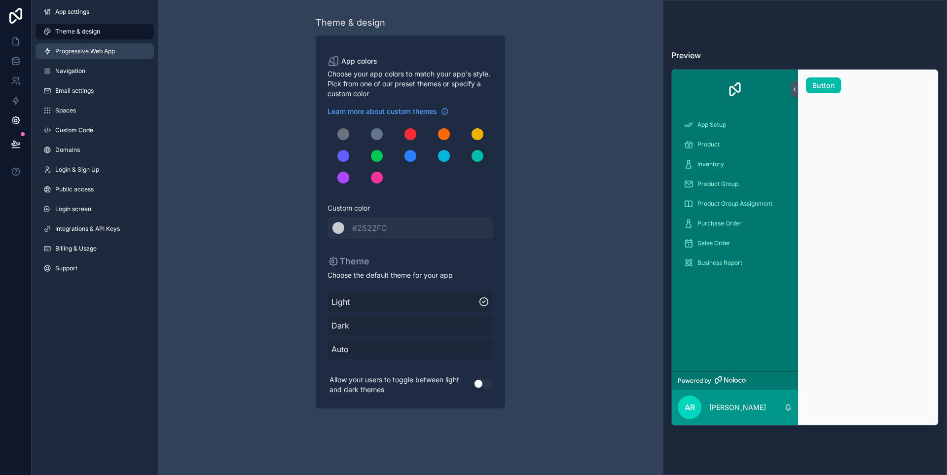
click at [74, 50] on span "Progressive Web App" at bounding box center [85, 51] width 60 height 8
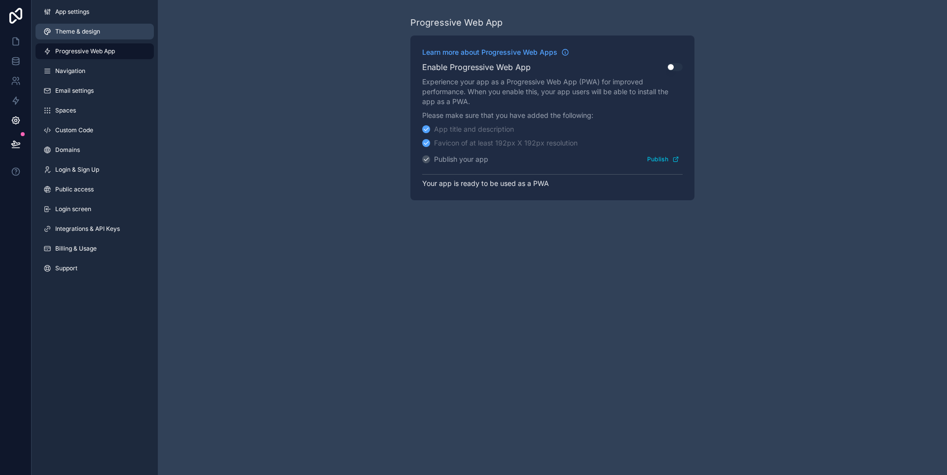
click at [75, 36] on link "Theme & design" at bounding box center [95, 32] width 118 height 16
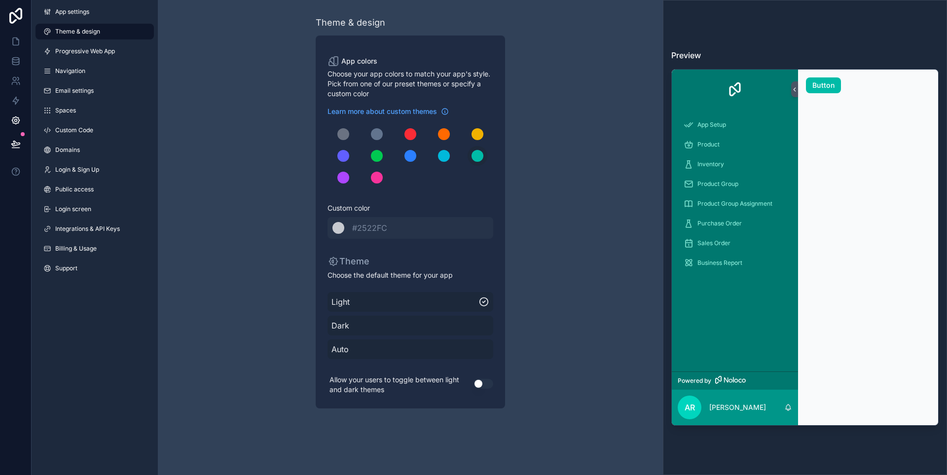
click at [481, 390] on div "Use setting" at bounding box center [484, 384] width 20 height 26
click at [486, 381] on button "Use setting" at bounding box center [484, 384] width 20 height 10
drag, startPoint x: 534, startPoint y: 353, endPoint x: 364, endPoint y: 183, distance: 240.7
click at [534, 350] on div "Theme & design App colors Choose your app colors to match your app's style. Pic…" at bounding box center [410, 212] width 284 height 424
click at [389, 303] on span "Light" at bounding box center [405, 302] width 147 height 12
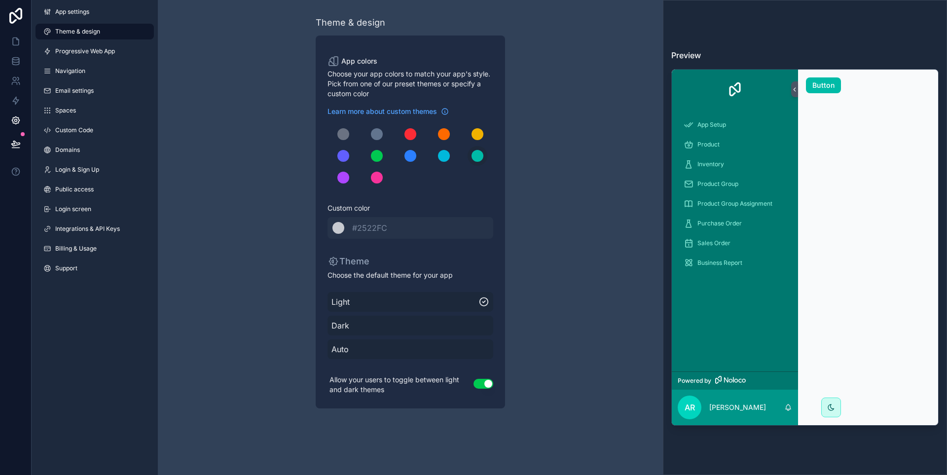
click at [403, 328] on span "Dark" at bounding box center [411, 326] width 158 height 12
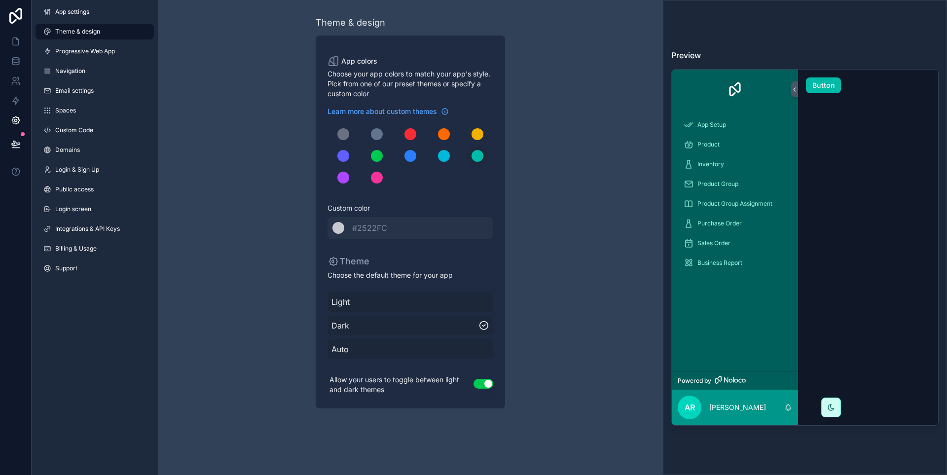
click at [421, 349] on span "Auto" at bounding box center [411, 349] width 158 height 12
click at [286, 202] on div "Theme & design App colors Choose your app colors to match your app's style. Pic…" at bounding box center [410, 212] width 284 height 424
click at [71, 56] on link "Progressive Web App" at bounding box center [95, 51] width 118 height 16
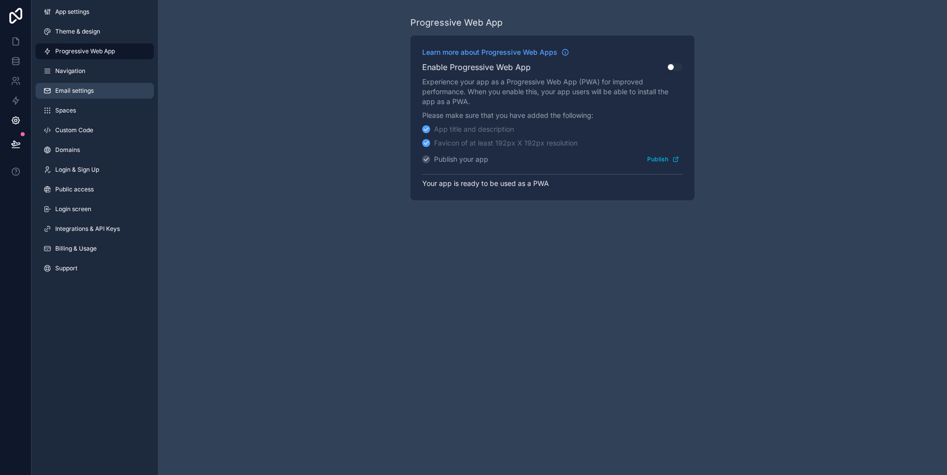
click at [90, 69] on link "Navigation" at bounding box center [95, 71] width 118 height 16
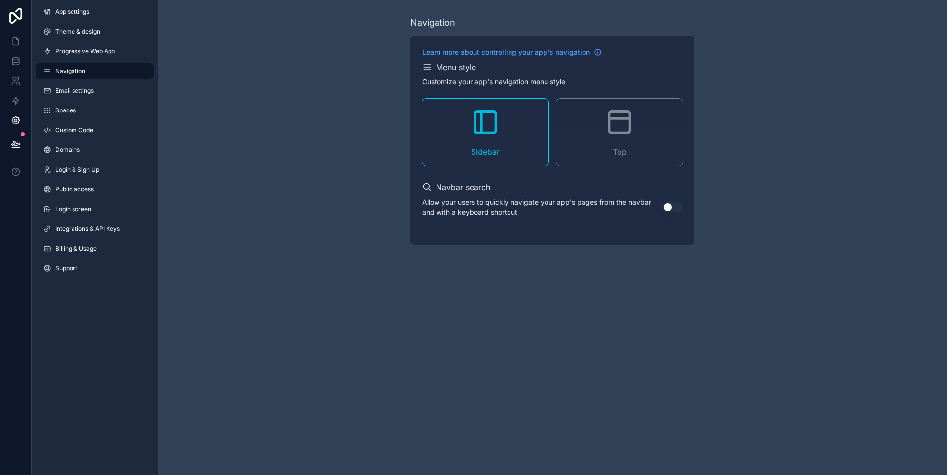
click at [641, 129] on div "Top" at bounding box center [620, 132] width 126 height 67
click at [672, 207] on button "Use setting" at bounding box center [673, 207] width 20 height 10
click at [102, 86] on link "Email settings" at bounding box center [95, 91] width 118 height 16
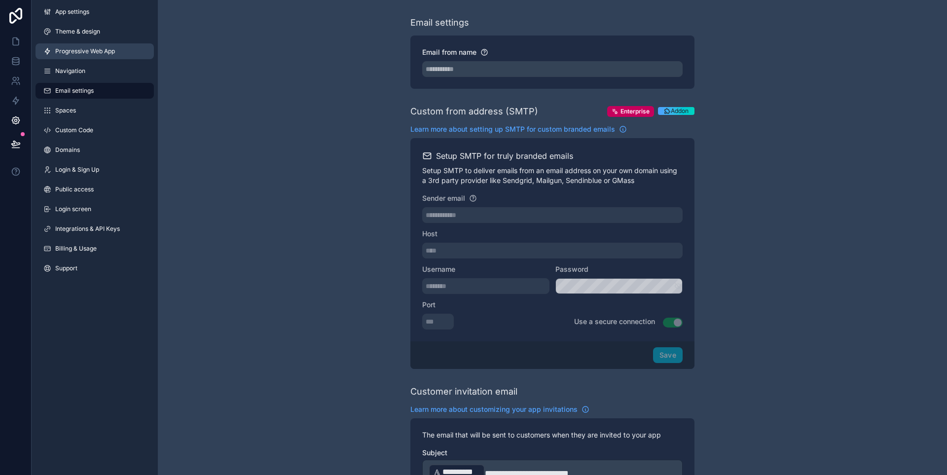
click at [84, 54] on span "Progressive Web App" at bounding box center [85, 51] width 60 height 8
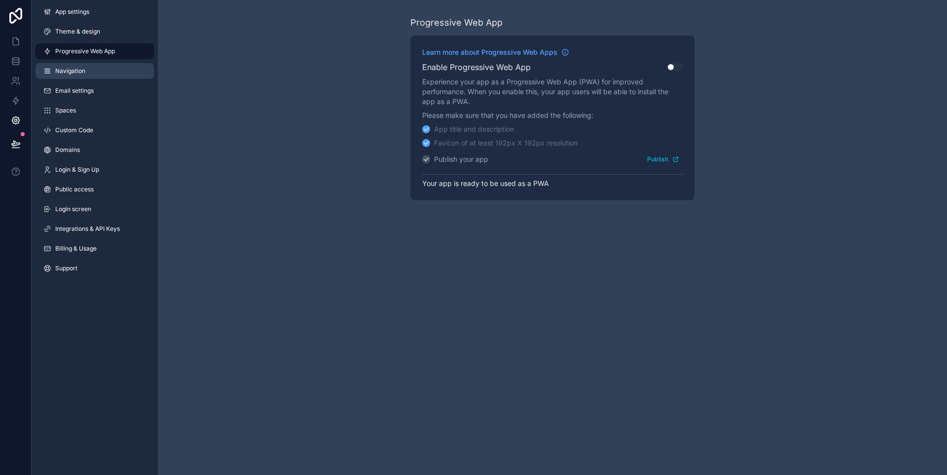
click at [85, 74] on link "Navigation" at bounding box center [95, 71] width 118 height 16
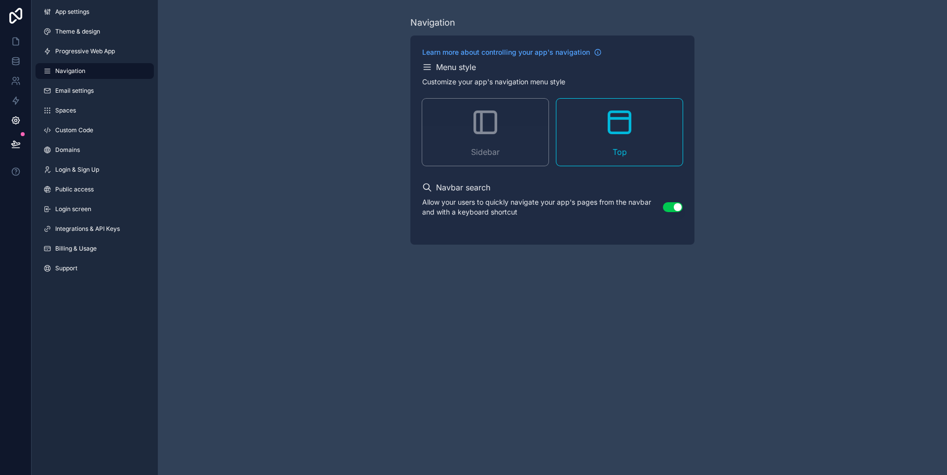
click at [281, 116] on div "Navigation Learn more about controlling your app's navigation Menu style Custom…" at bounding box center [552, 130] width 789 height 260
click at [90, 86] on link "Email settings" at bounding box center [95, 91] width 118 height 16
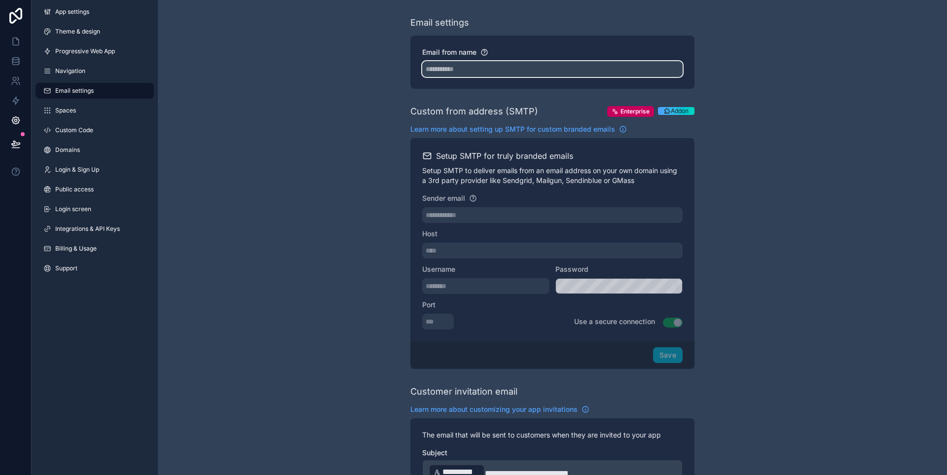
click at [494, 69] on input "Email from name" at bounding box center [552, 69] width 260 height 16
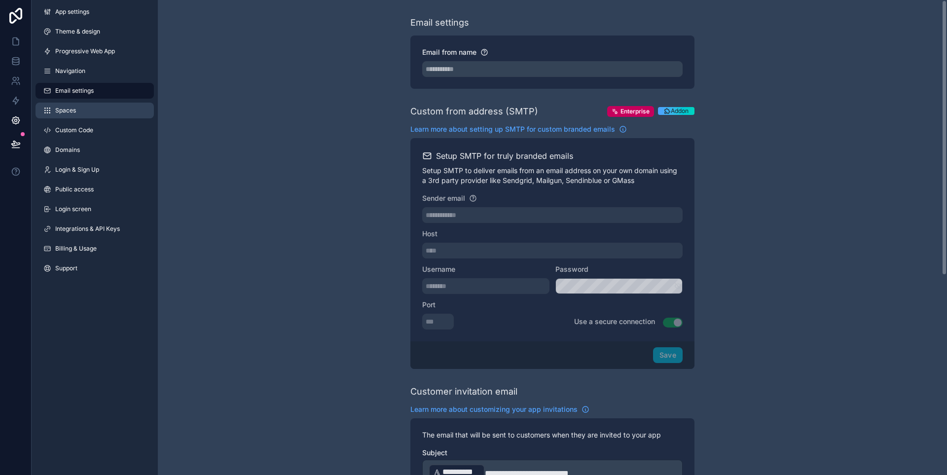
click at [90, 116] on link "Spaces" at bounding box center [95, 111] width 118 height 16
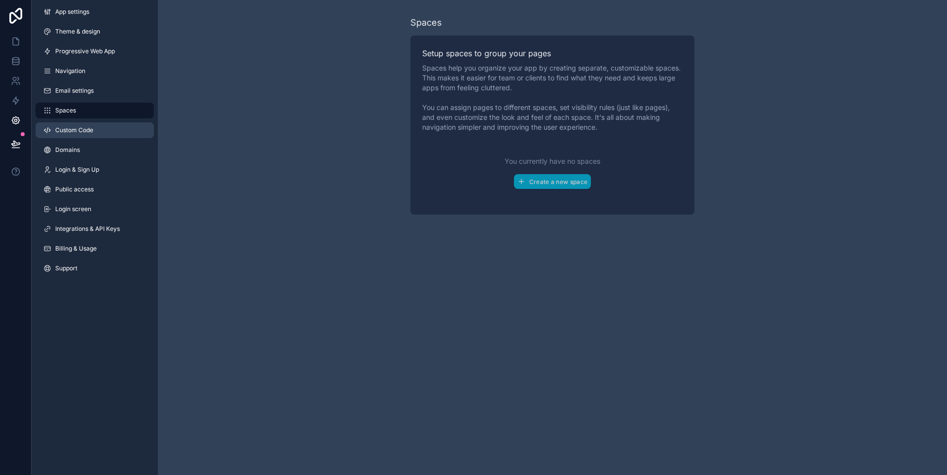
click at [95, 126] on link "Custom Code" at bounding box center [95, 130] width 118 height 16
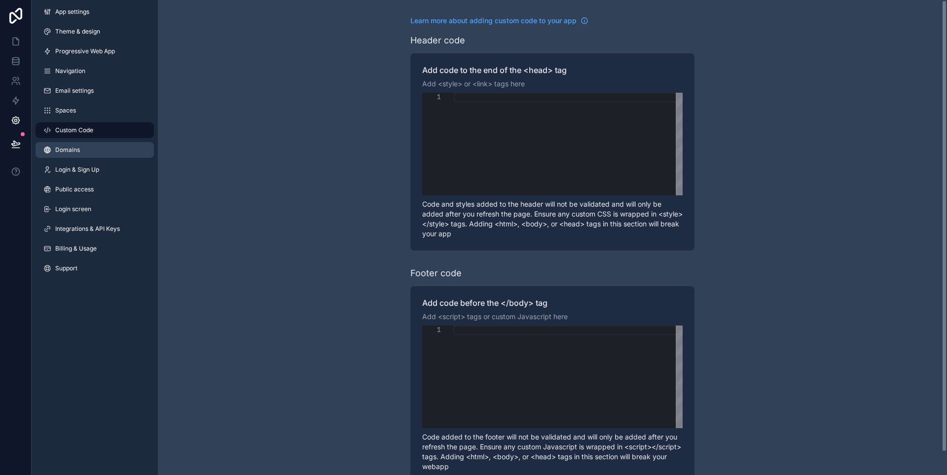
click at [83, 150] on link "Domains" at bounding box center [95, 150] width 118 height 16
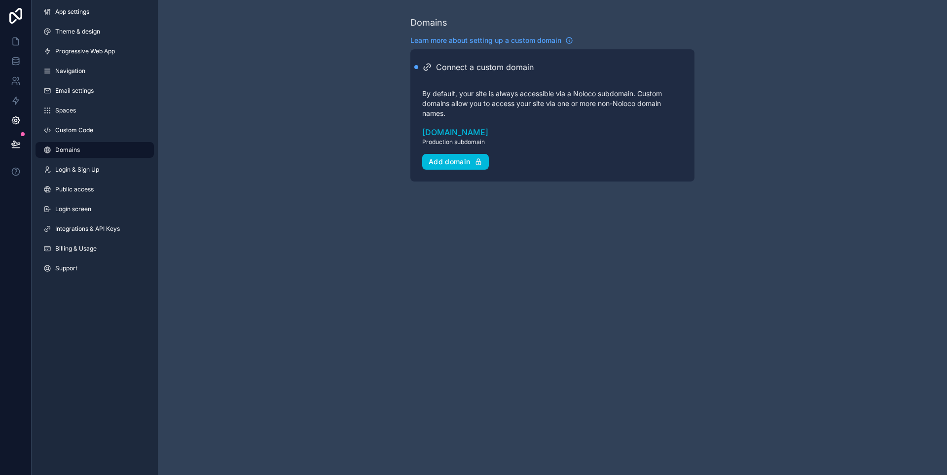
click at [583, 217] on div "Domains Learn more about setting up a custom domain Connect a custom domain By …" at bounding box center [552, 237] width 789 height 475
click at [228, 170] on div "Domains Learn more about setting up a custom domain Connect a custom domain By …" at bounding box center [552, 98] width 789 height 197
click at [75, 169] on span "Login & Sign Up" at bounding box center [77, 170] width 44 height 8
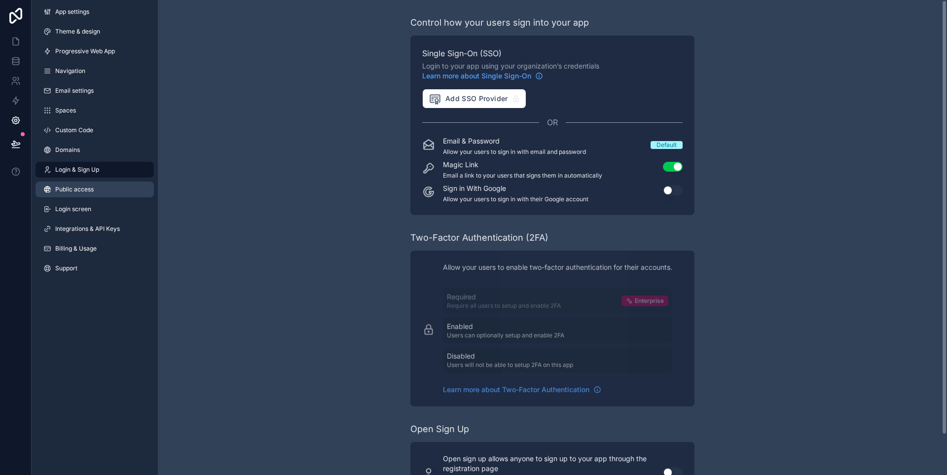
click at [89, 192] on span "Public access" at bounding box center [74, 190] width 38 height 8
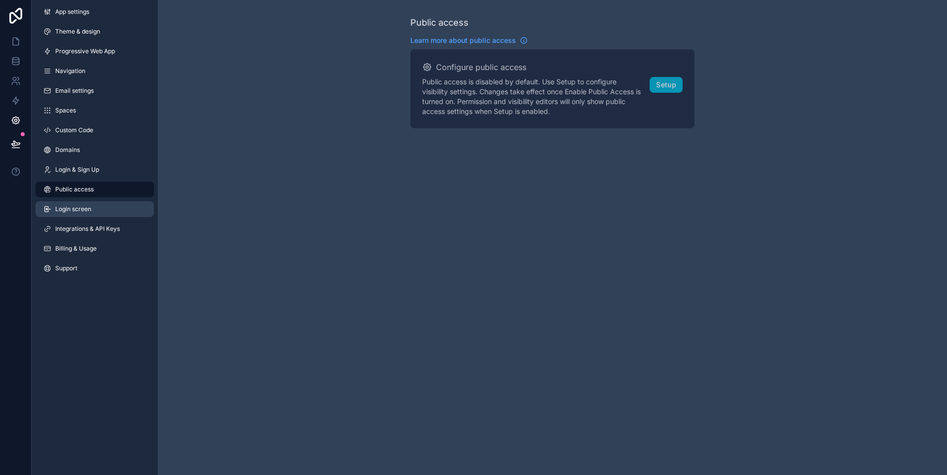
click at [82, 215] on link "Login screen" at bounding box center [95, 209] width 118 height 16
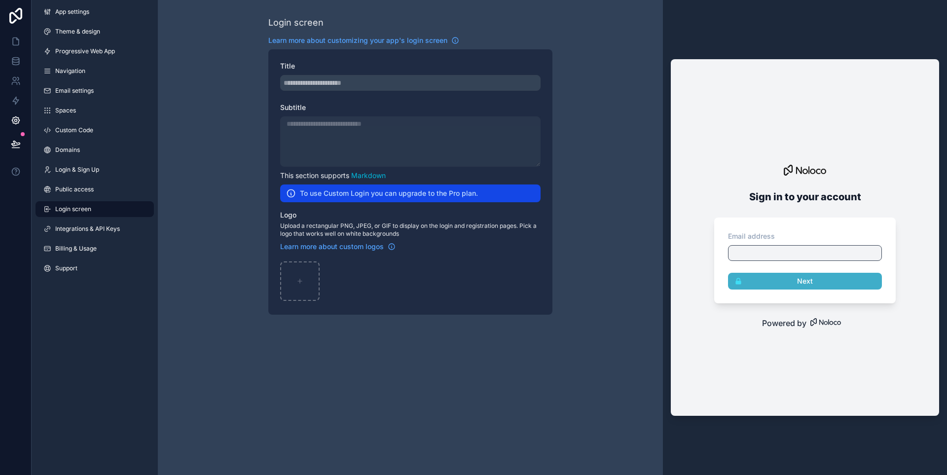
click at [340, 83] on div "scrollable content" at bounding box center [410, 83] width 260 height 16
click at [327, 144] on div "scrollable content" at bounding box center [410, 141] width 260 height 50
click at [107, 223] on link "Integrations & API Keys" at bounding box center [95, 229] width 118 height 16
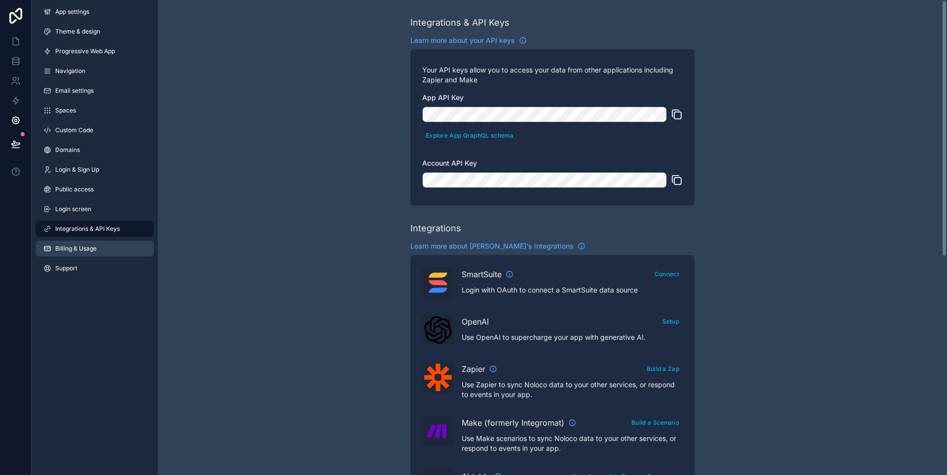
click at [101, 245] on link "Billing & Usage" at bounding box center [95, 249] width 118 height 16
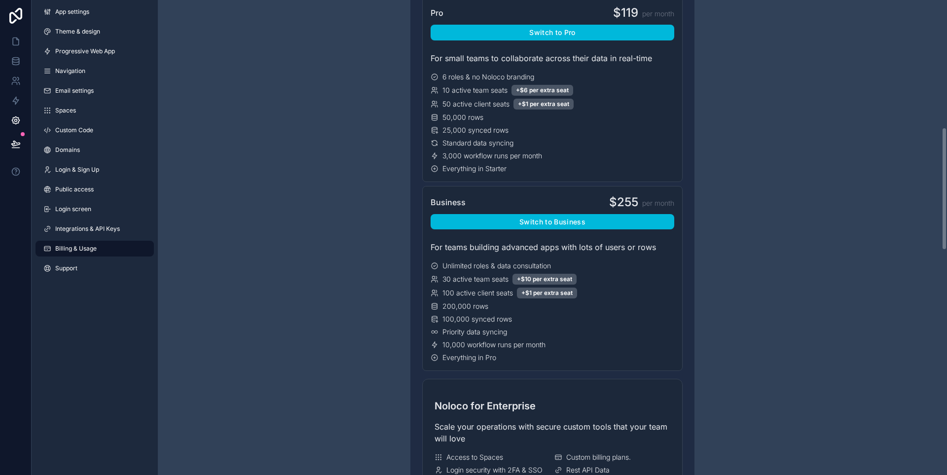
scroll to position [658, 0]
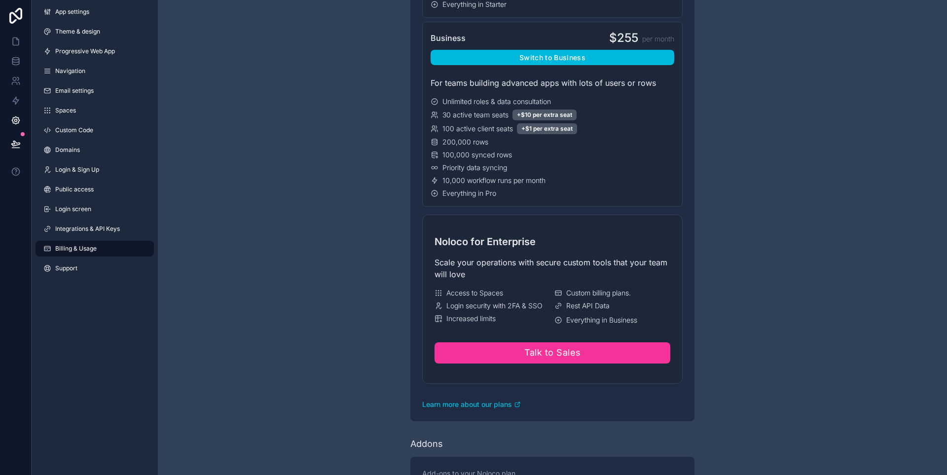
click at [298, 208] on div "Have a question about billing, explore our FAQs Billing Change your billing set…" at bounding box center [552, 260] width 789 height 1836
click at [81, 262] on link "Support" at bounding box center [95, 268] width 118 height 16
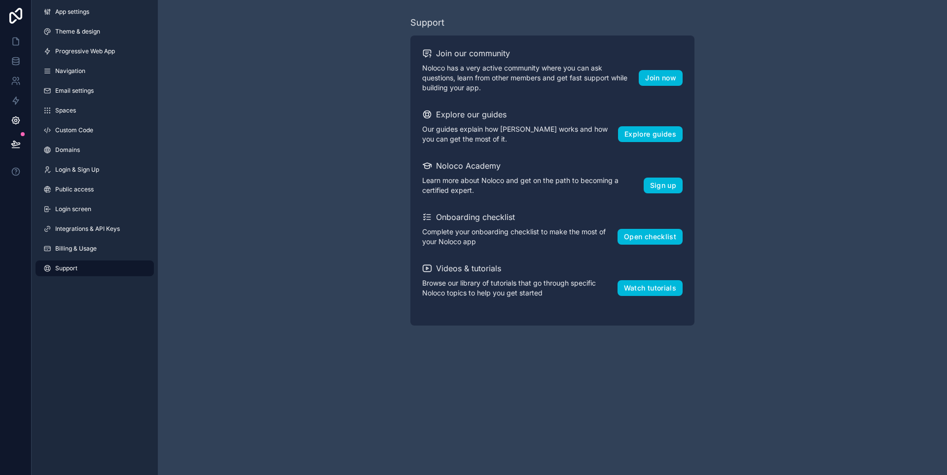
click at [272, 131] on div "Support Join our community Noloco has a very active community where you can ask…" at bounding box center [552, 170] width 789 height 341
click at [18, 101] on icon at bounding box center [16, 101] width 10 height 10
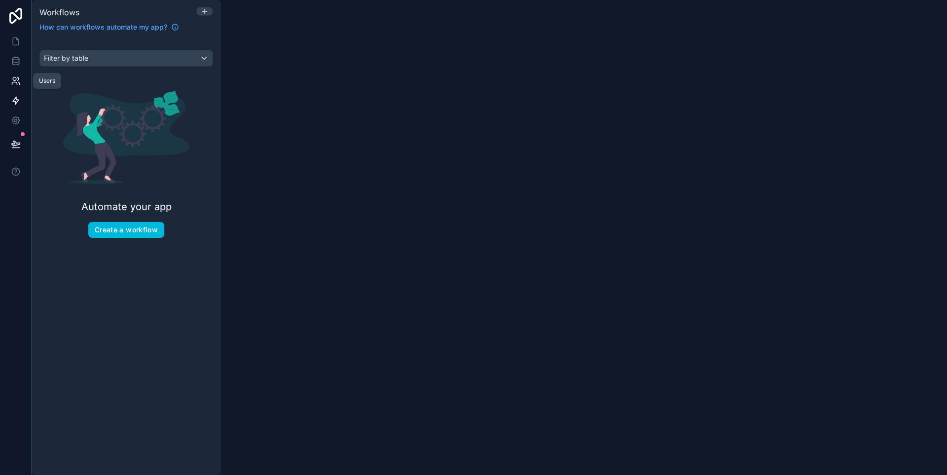
click at [20, 78] on icon at bounding box center [16, 81] width 10 height 10
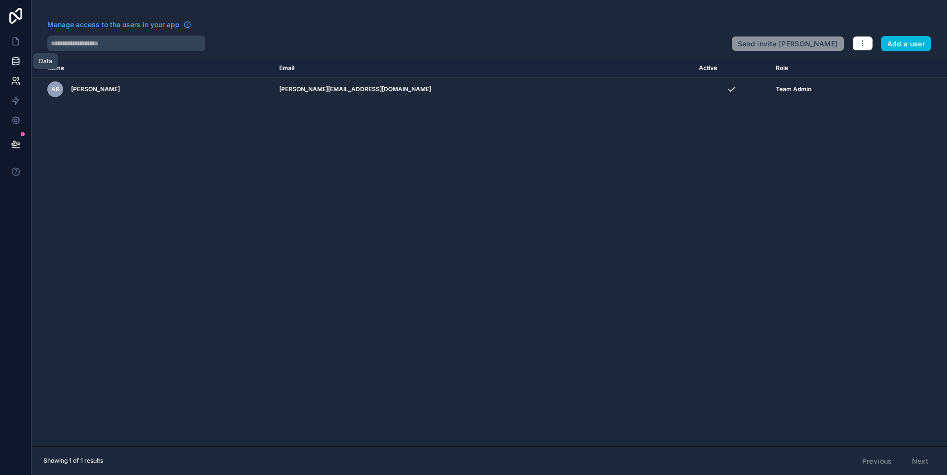
click at [22, 61] on link at bounding box center [15, 61] width 31 height 20
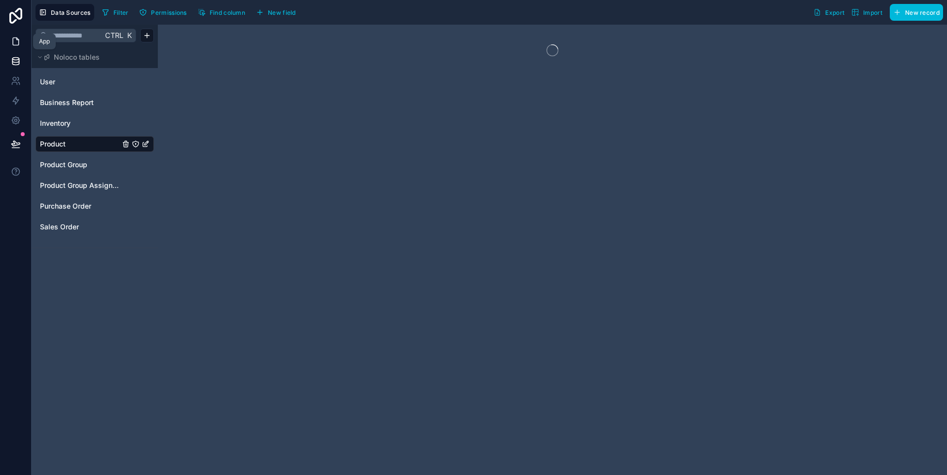
click at [22, 41] on link at bounding box center [15, 42] width 31 height 20
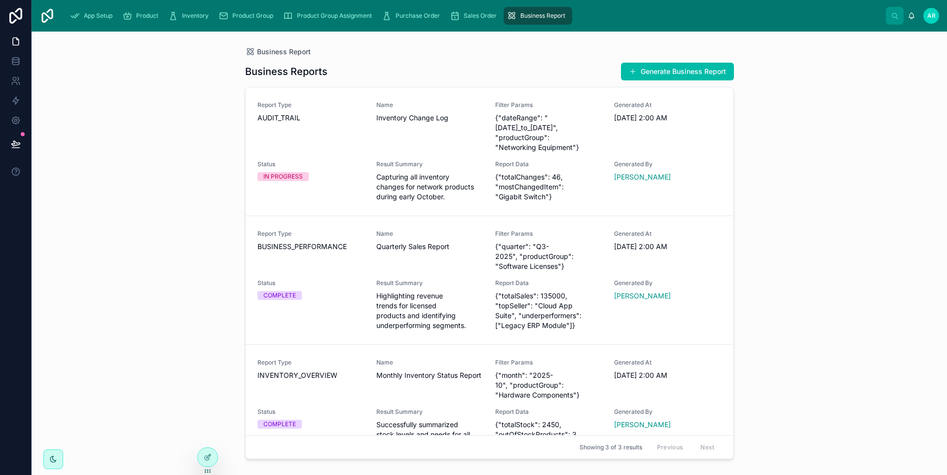
click at [81, 20] on div "App Setup" at bounding box center [93, 16] width 46 height 16
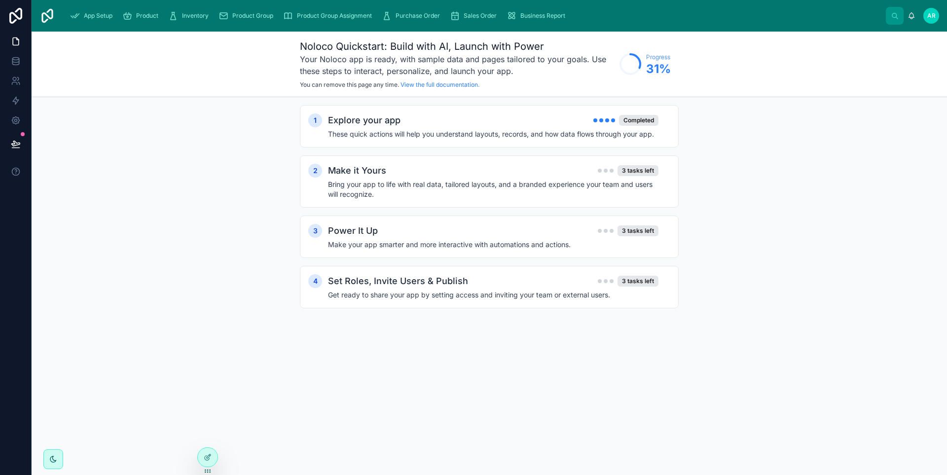
click at [136, 19] on div "Product" at bounding box center [142, 16] width 40 height 16
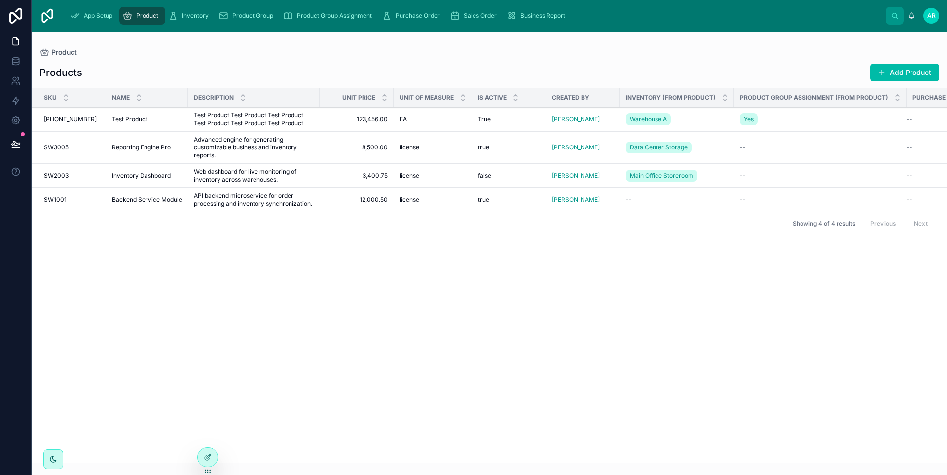
click at [181, 18] on div "Inventory" at bounding box center [190, 16] width 44 height 16
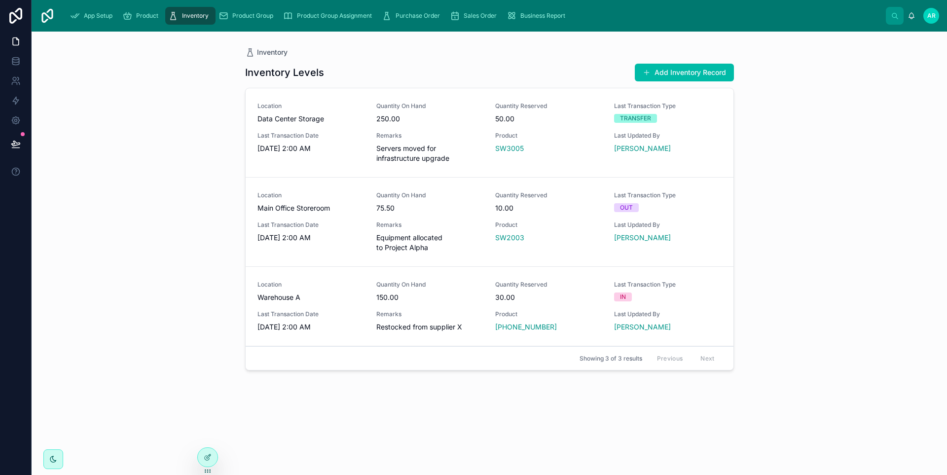
click at [234, 14] on span "Product Group" at bounding box center [252, 16] width 41 height 8
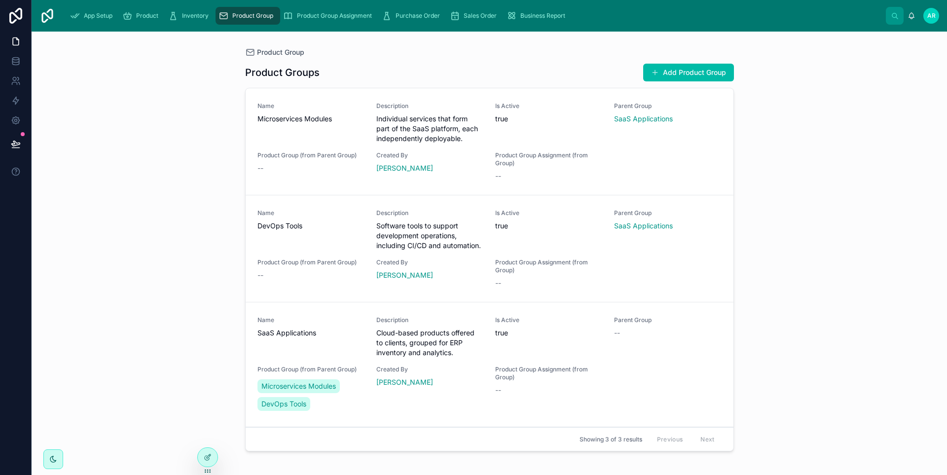
click at [305, 14] on span "Product Group Assignment" at bounding box center [334, 16] width 75 height 8
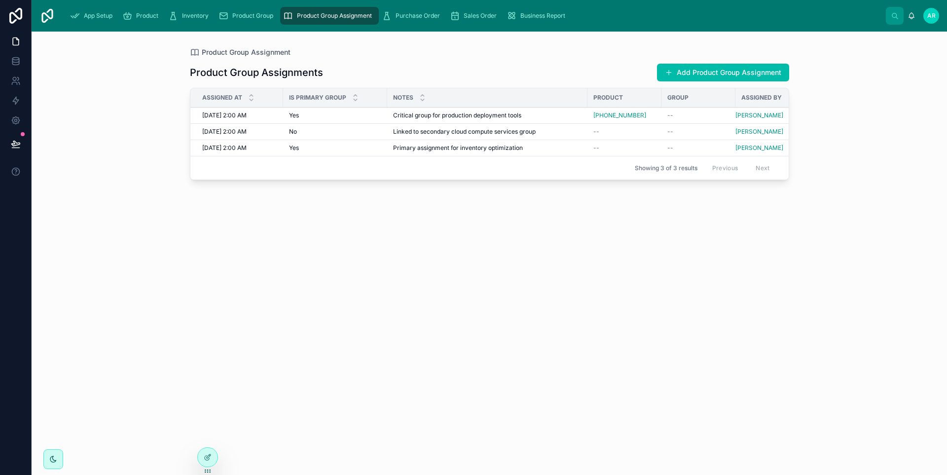
click at [423, 12] on span "Purchase Order" at bounding box center [418, 16] width 44 height 8
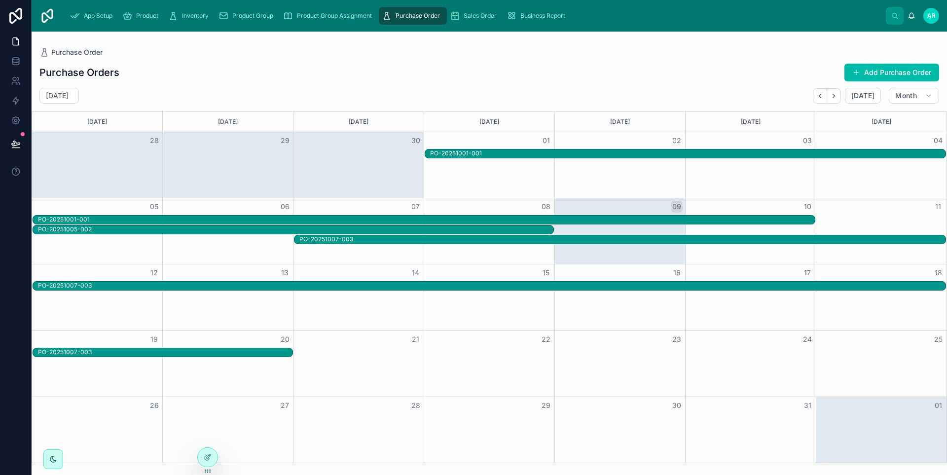
click at [468, 14] on span "Sales Order" at bounding box center [480, 16] width 33 height 8
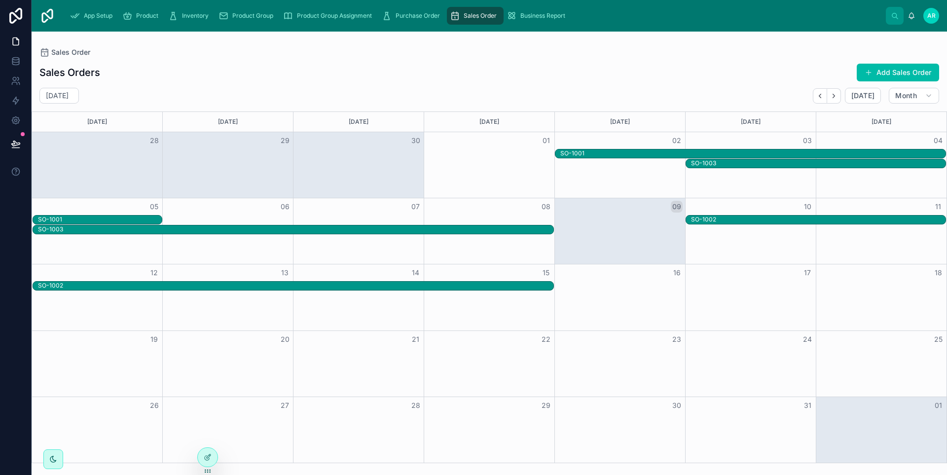
click at [530, 13] on span "Business Report" at bounding box center [543, 16] width 45 height 8
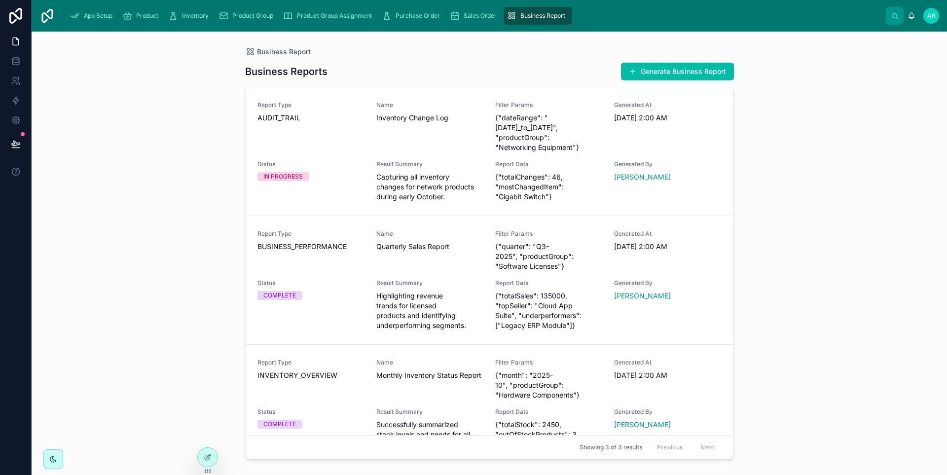
click at [464, 13] on span "Sales Order" at bounding box center [480, 16] width 33 height 8
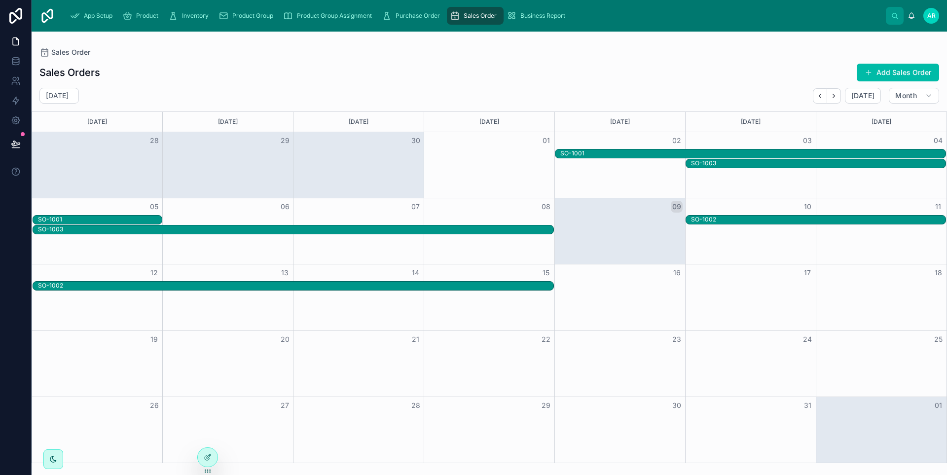
drag, startPoint x: 391, startPoint y: 14, endPoint x: 331, endPoint y: 14, distance: 59.7
click at [390, 14] on icon "scrollable content" at bounding box center [387, 16] width 10 height 10
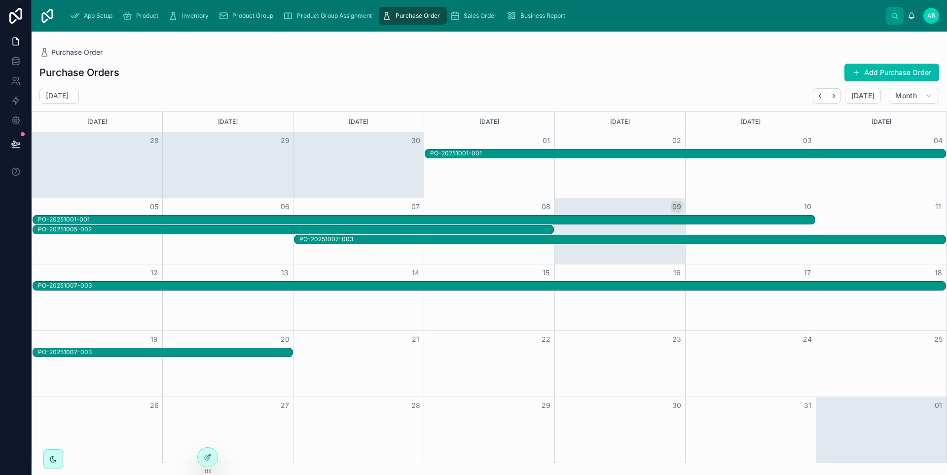
click at [287, 13] on icon "scrollable content" at bounding box center [288, 16] width 10 height 10
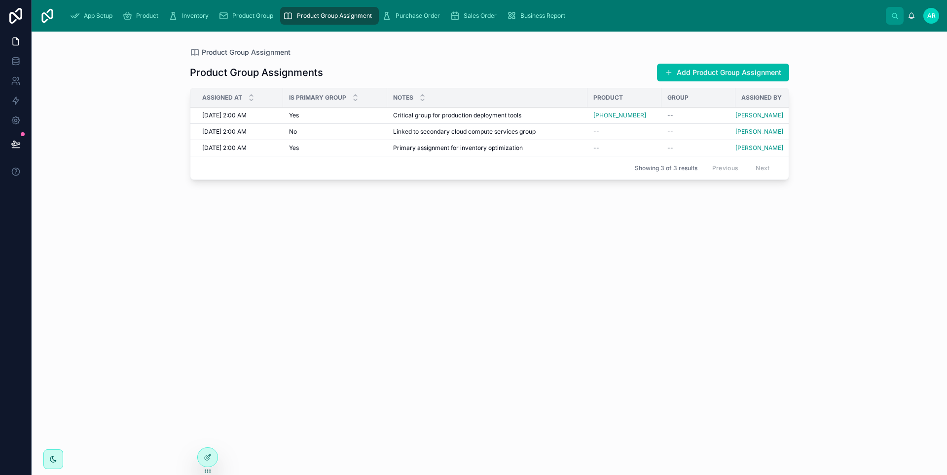
click at [238, 13] on span "Product Group" at bounding box center [252, 16] width 41 height 8
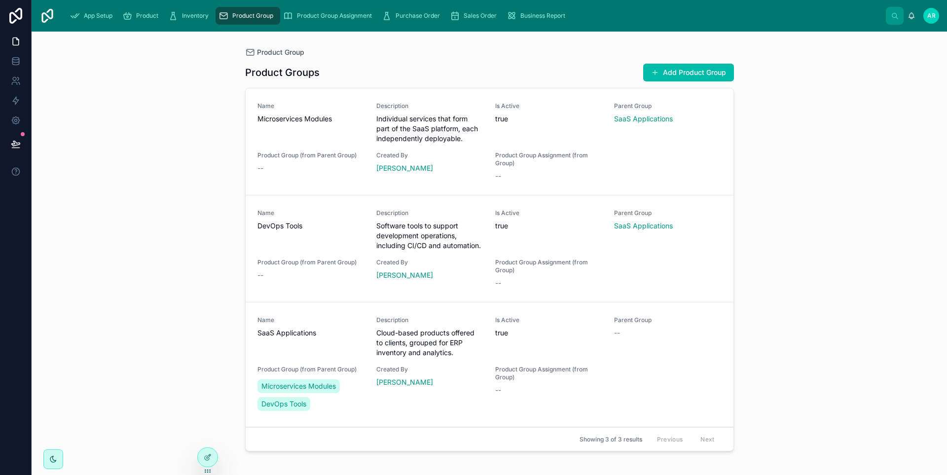
click at [191, 15] on span "Inventory" at bounding box center [195, 16] width 27 height 8
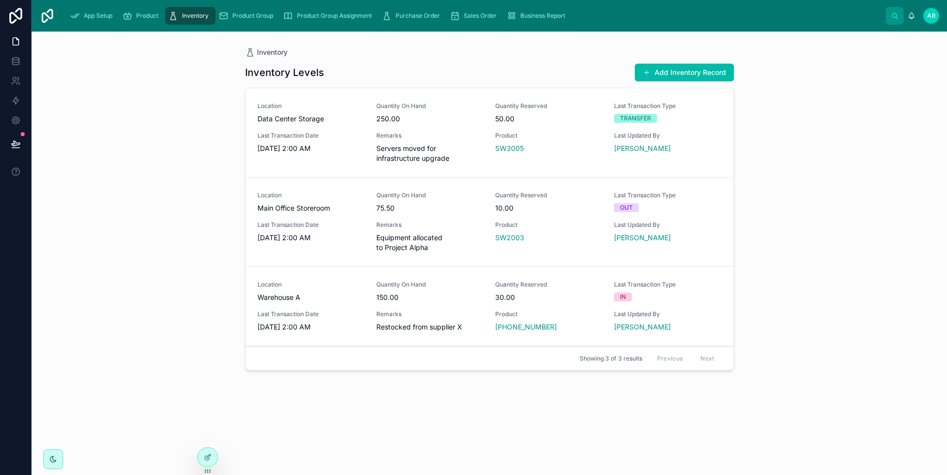
click at [156, 15] on span "Product" at bounding box center [147, 16] width 22 height 8
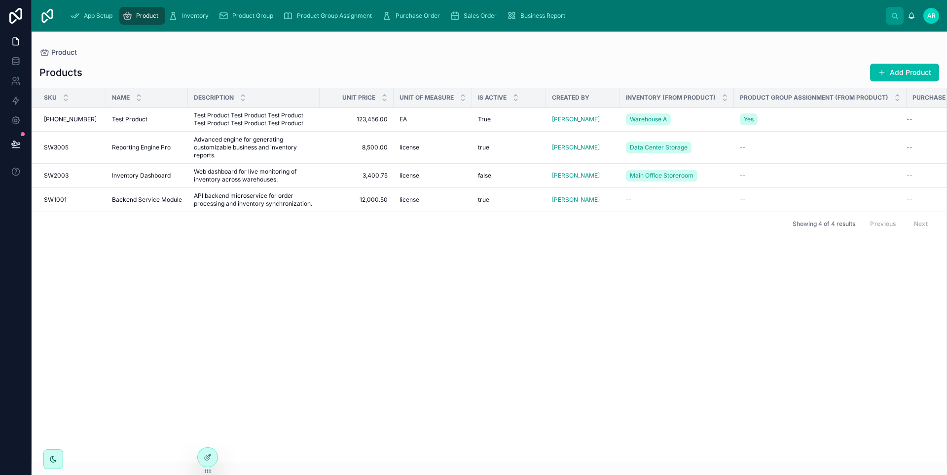
click at [512, 14] on icon "scrollable content" at bounding box center [512, 16] width 10 height 10
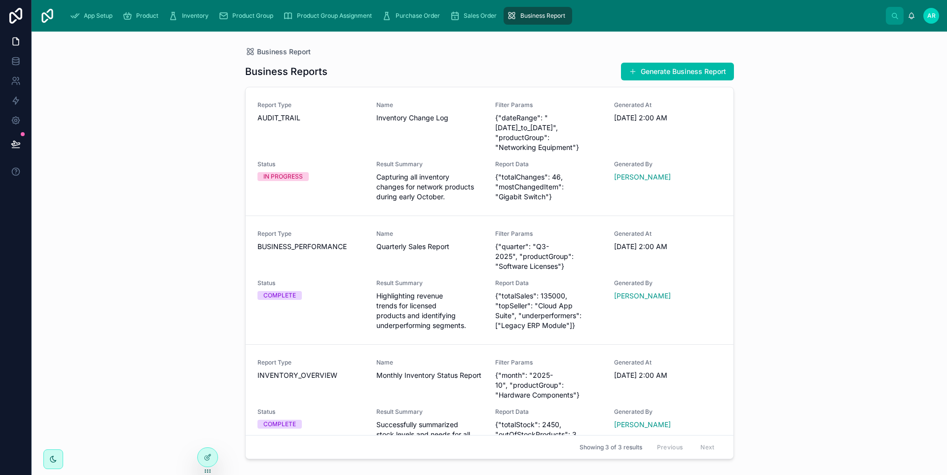
click at [472, 16] on span "Sales Order" at bounding box center [480, 16] width 33 height 8
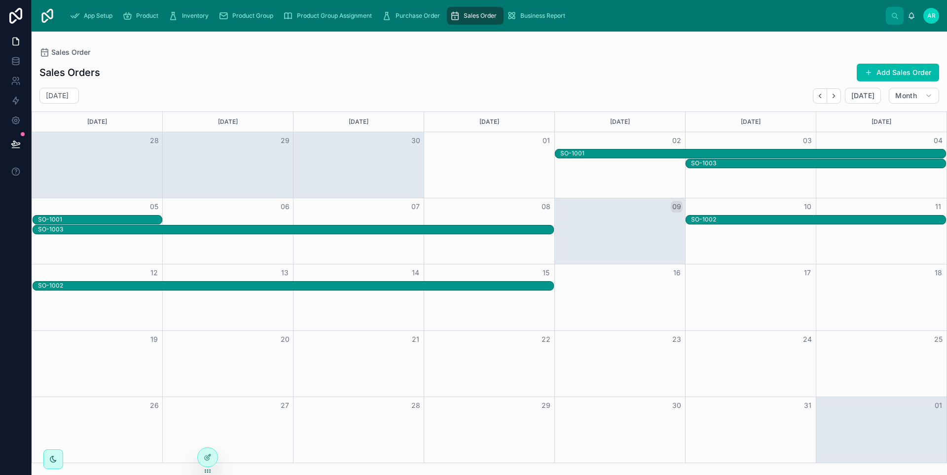
click at [392, 16] on div "Purchase Order" at bounding box center [413, 16] width 62 height 16
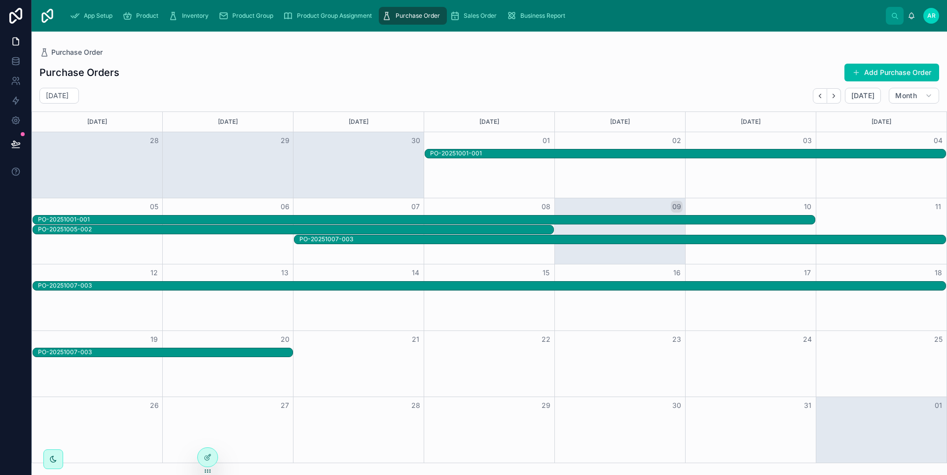
click at [113, 16] on div "App Setup" at bounding box center [93, 16] width 46 height 16
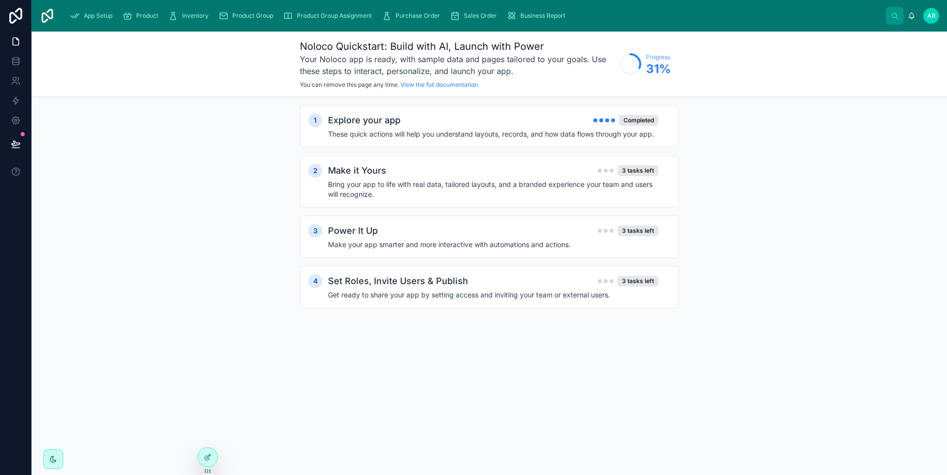
click at [73, 16] on icon "scrollable content" at bounding box center [75, 16] width 10 height 10
click at [51, 14] on img at bounding box center [47, 16] width 16 height 16
click at [19, 37] on icon at bounding box center [16, 42] width 10 height 10
click at [92, 18] on span "App Setup" at bounding box center [98, 16] width 29 height 8
click at [648, 170] on div "3 tasks left" at bounding box center [638, 170] width 41 height 11
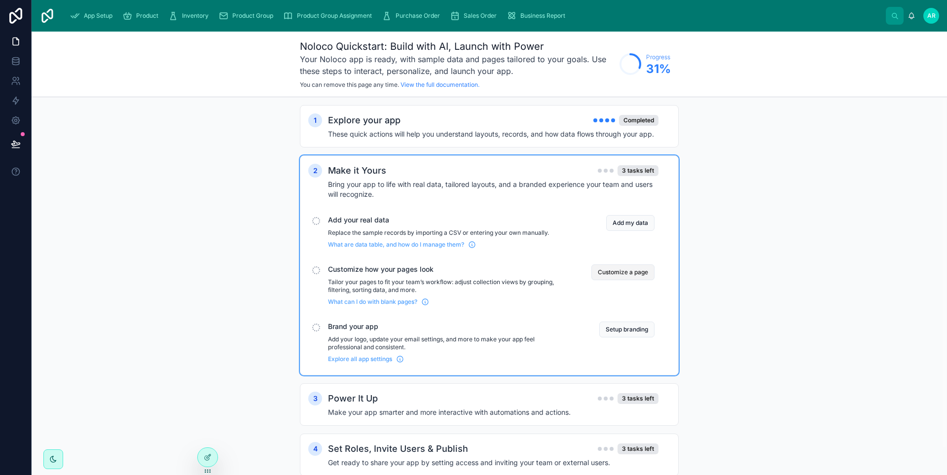
click at [618, 273] on button "Customize a page" at bounding box center [623, 272] width 63 height 16
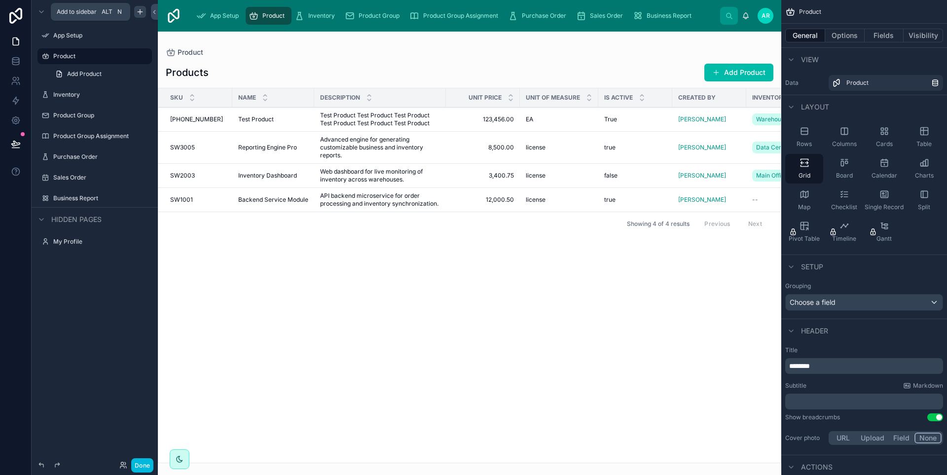
click at [138, 11] on icon "scrollable content" at bounding box center [140, 12] width 8 height 8
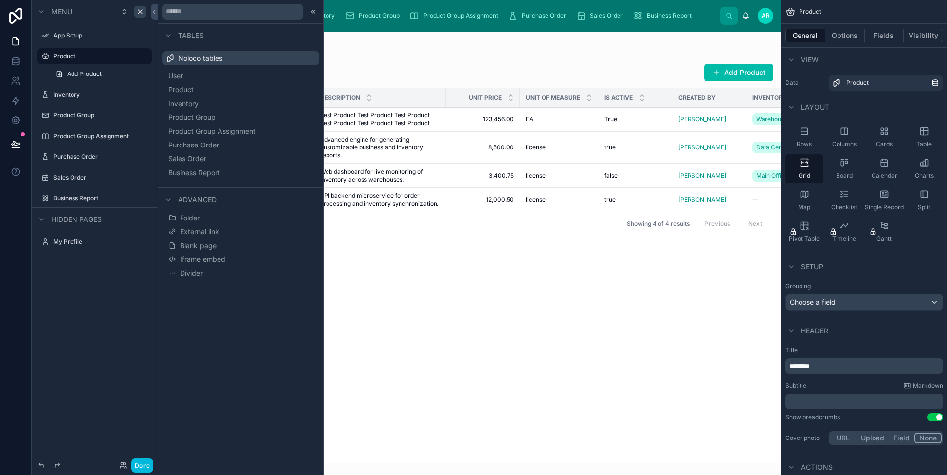
drag, startPoint x: 199, startPoint y: 57, endPoint x: 224, endPoint y: 244, distance: 188.1
click at [230, 315] on div "Tables Noloco tables User Product Inventory Product Group Product Group Assignm…" at bounding box center [240, 237] width 165 height 475
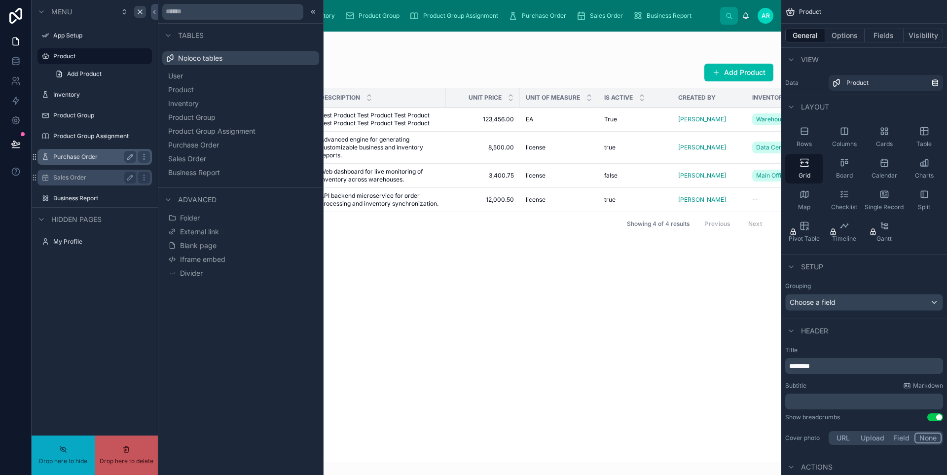
drag, startPoint x: 62, startPoint y: 179, endPoint x: 63, endPoint y: 152, distance: 27.1
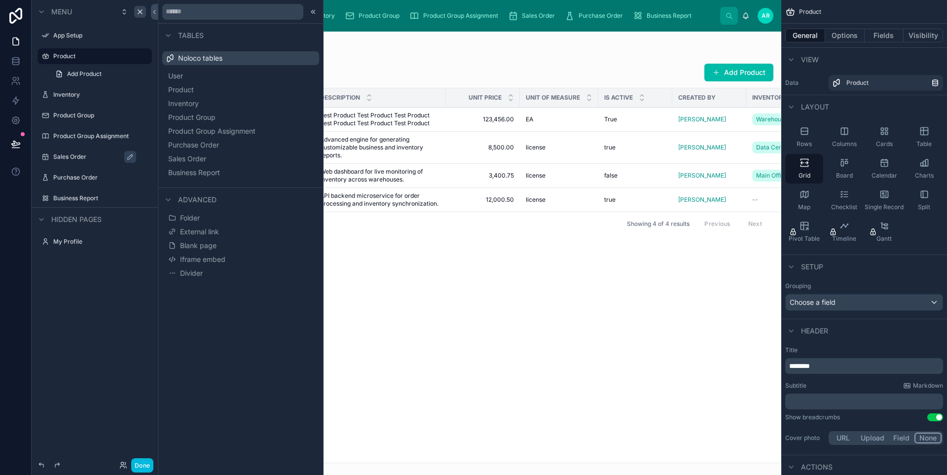
drag, startPoint x: 72, startPoint y: 387, endPoint x: 98, endPoint y: 313, distance: 79.0
click at [82, 350] on div "Menu App Setup Product Add Product Inventory Product Group Product Group Assign…" at bounding box center [95, 231] width 126 height 463
click at [145, 9] on div "scrollable content" at bounding box center [140, 12] width 12 height 12
click at [319, 16] on div at bounding box center [313, 12] width 12 height 12
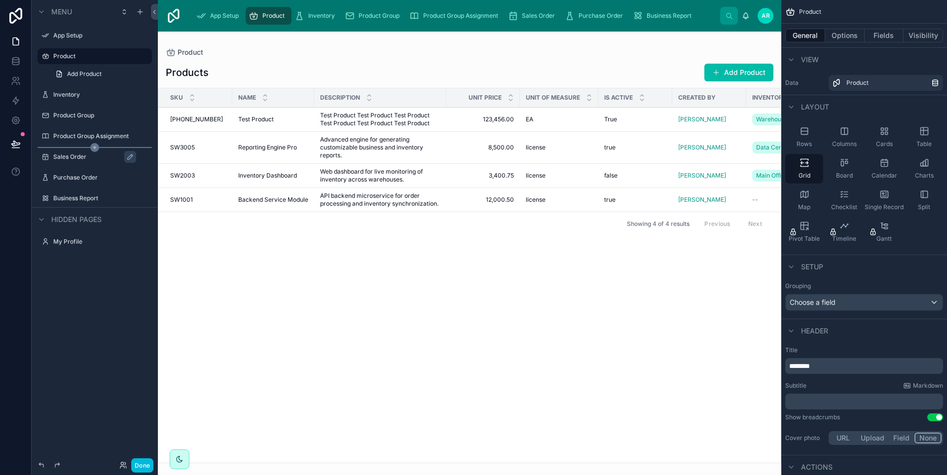
click at [98, 93] on label "Inventory" at bounding box center [99, 95] width 93 height 8
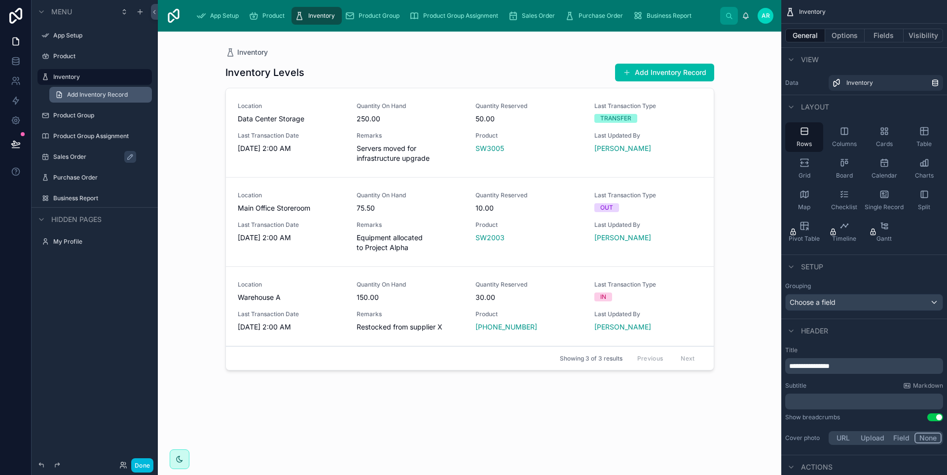
click at [98, 93] on span "Add Inventory Record" at bounding box center [97, 95] width 61 height 8
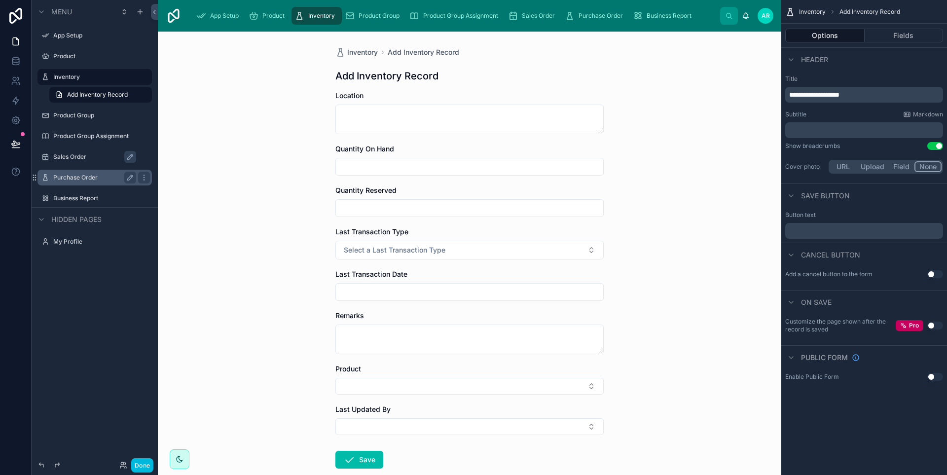
drag, startPoint x: 86, startPoint y: 74, endPoint x: 86, endPoint y: 173, distance: 98.7
click at [77, 319] on div "Menu App Setup Product Inventory Add Inventory Record Product Group Product Gro…" at bounding box center [95, 231] width 126 height 463
click at [145, 78] on icon "scrollable content" at bounding box center [144, 77] width 8 height 8
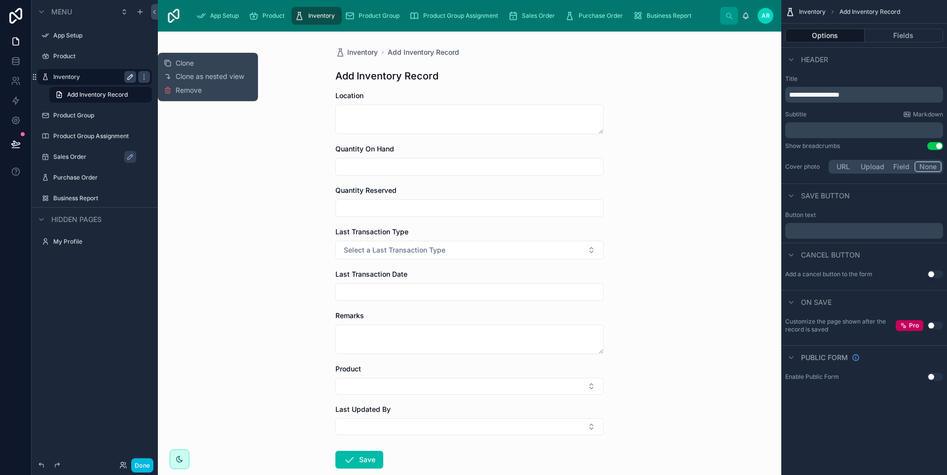
click at [129, 79] on icon "scrollable content" at bounding box center [130, 76] width 5 height 5
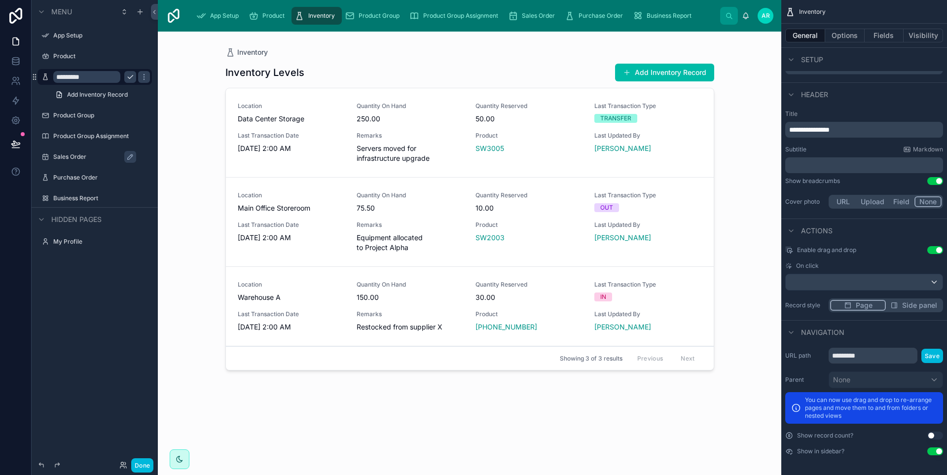
scroll to position [72, 0]
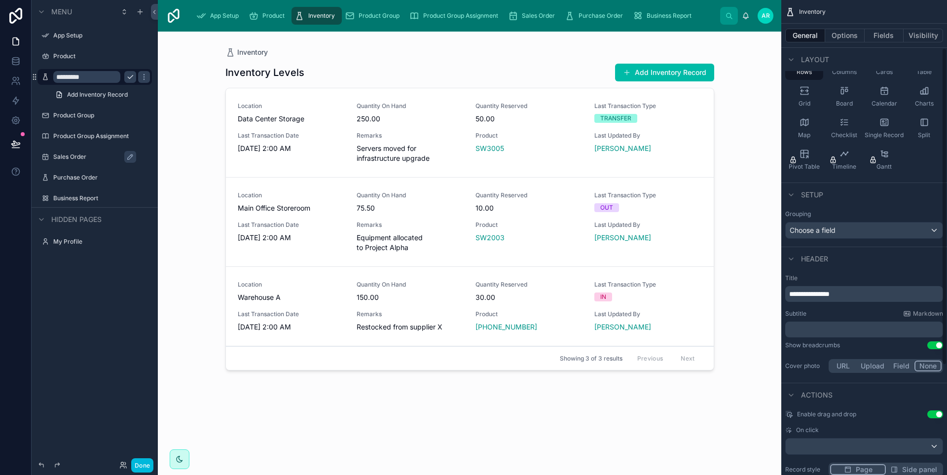
drag, startPoint x: 899, startPoint y: 364, endPoint x: 882, endPoint y: 369, distance: 18.4
click at [899, 365] on button "Field" at bounding box center [902, 366] width 26 height 11
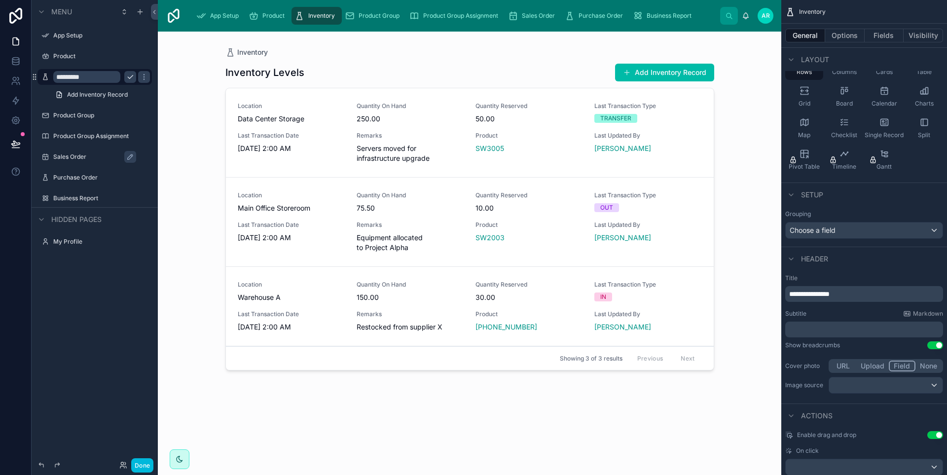
click at [871, 369] on button "Upload" at bounding box center [872, 366] width 33 height 11
click at [850, 369] on button "URL" at bounding box center [843, 366] width 26 height 11
click at [887, 367] on button "Upload" at bounding box center [873, 366] width 33 height 11
click at [928, 367] on div "URL Upload Field None" at bounding box center [886, 366] width 114 height 14
click at [933, 367] on button "None" at bounding box center [929, 366] width 26 height 11
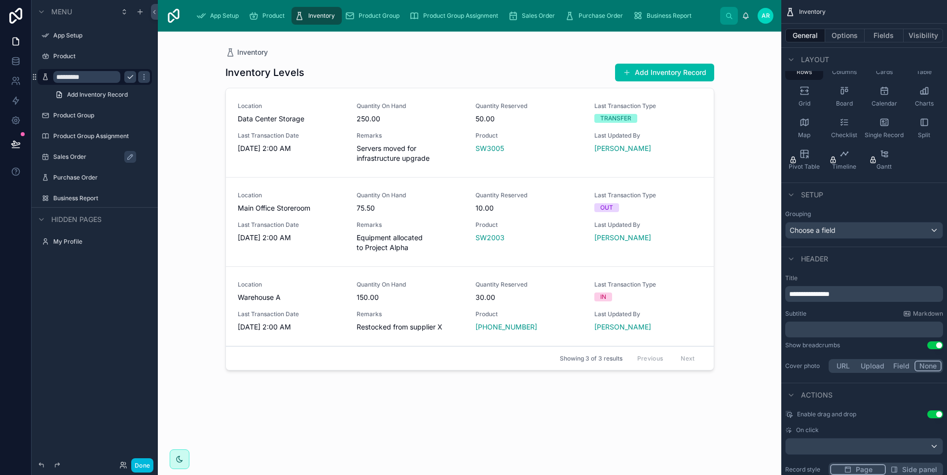
click at [933, 345] on button "Use setting" at bounding box center [936, 345] width 16 height 8
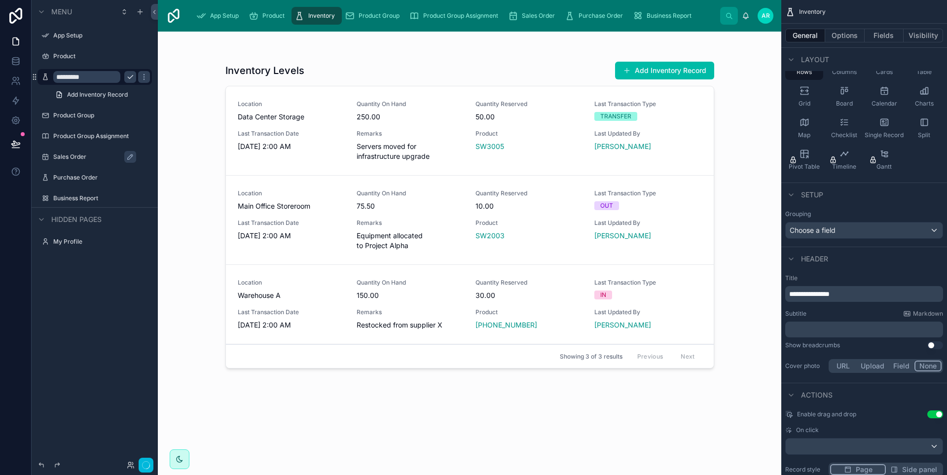
click at [934, 342] on button "Use setting" at bounding box center [936, 345] width 16 height 8
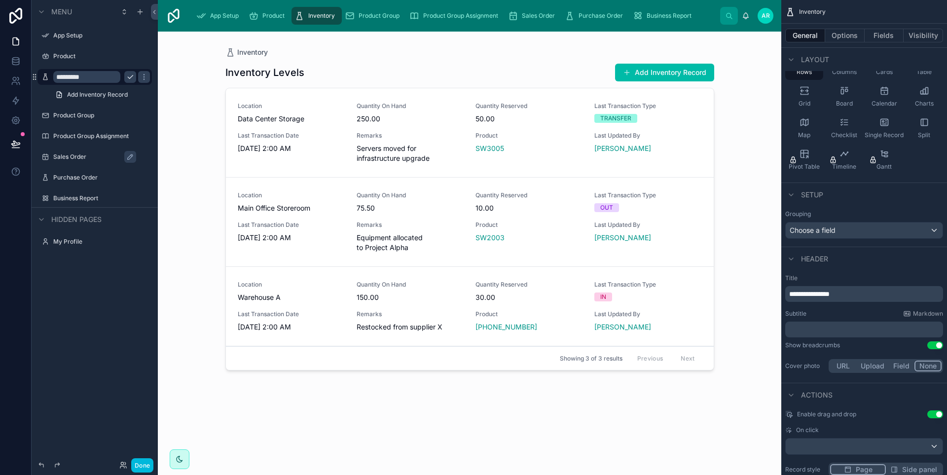
click at [935, 350] on div "**********" at bounding box center [864, 324] width 166 height 109
click at [938, 342] on button "Use setting" at bounding box center [936, 345] width 16 height 8
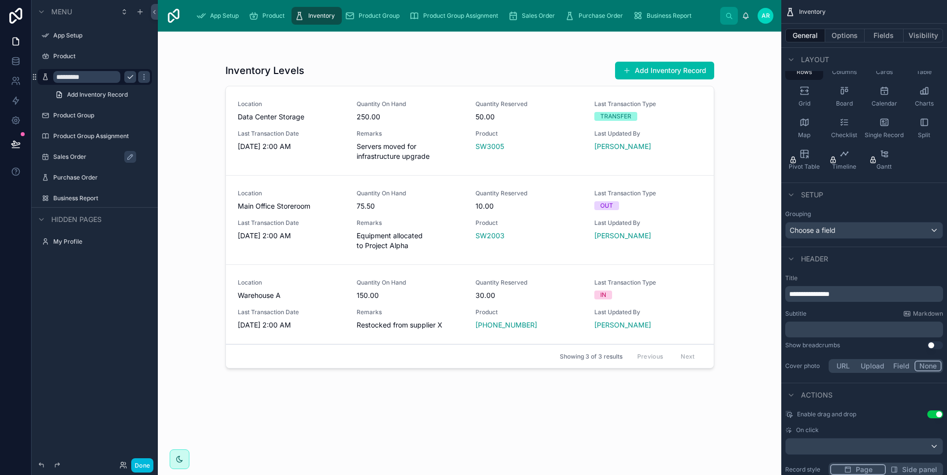
click at [938, 342] on button "Use setting" at bounding box center [936, 345] width 16 height 8
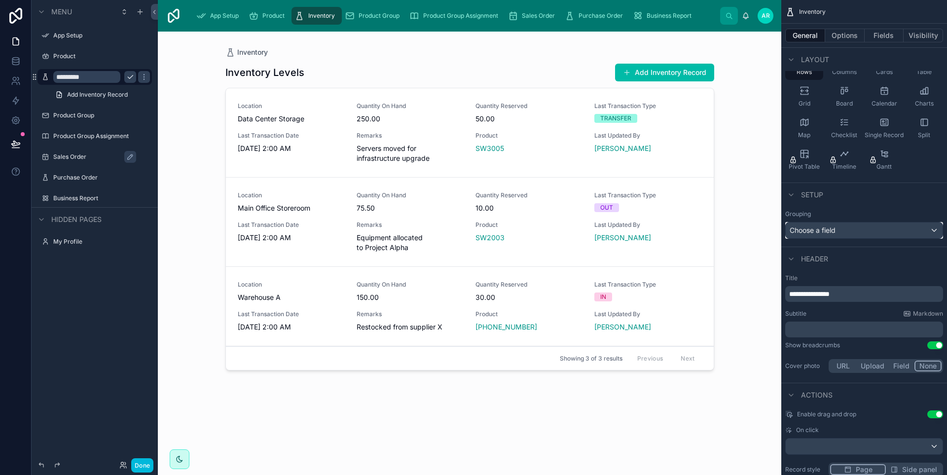
click at [832, 229] on span "Choose a field" at bounding box center [813, 230] width 46 height 8
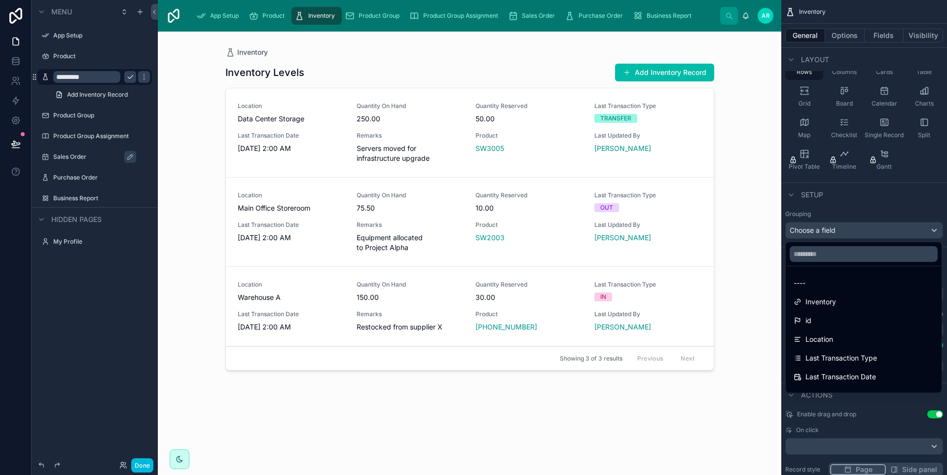
drag, startPoint x: 835, startPoint y: 343, endPoint x: 864, endPoint y: 275, distance: 73.9
click at [836, 344] on div "Location" at bounding box center [864, 340] width 140 height 12
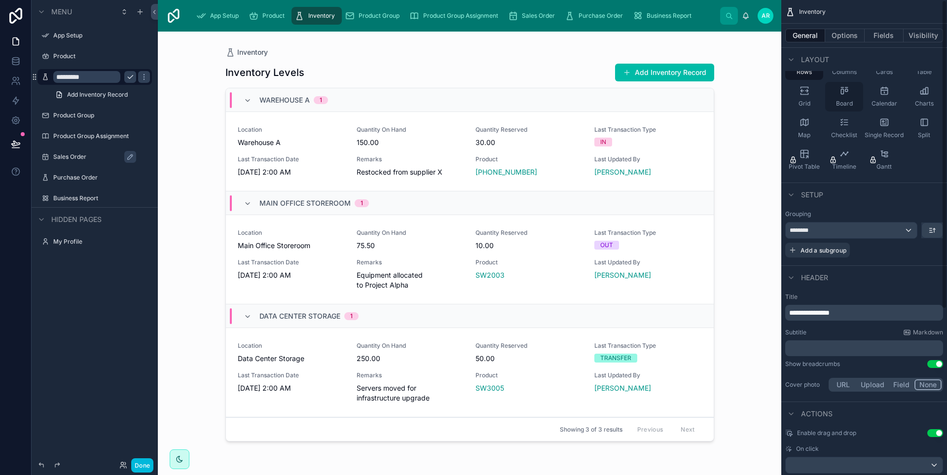
scroll to position [0, 0]
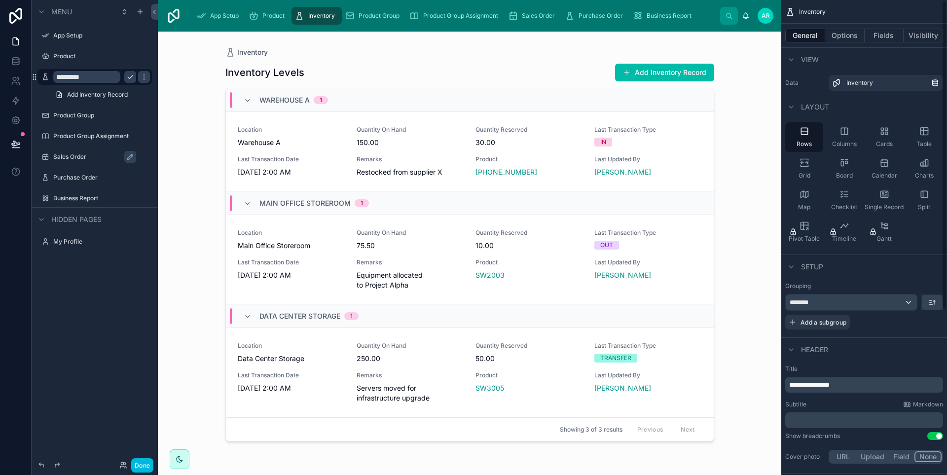
click at [858, 56] on div "View" at bounding box center [864, 59] width 166 height 24
click at [847, 37] on button "Options" at bounding box center [844, 36] width 39 height 14
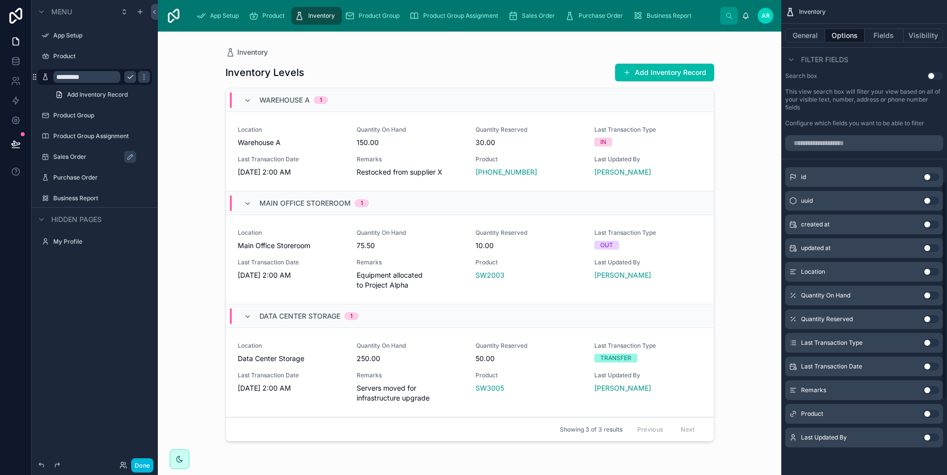
scroll to position [394, 0]
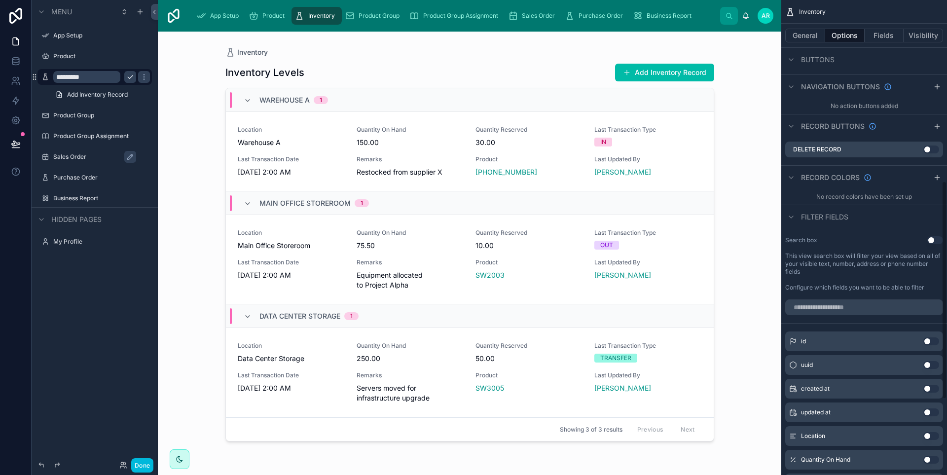
click at [931, 243] on button "Use setting" at bounding box center [936, 240] width 16 height 8
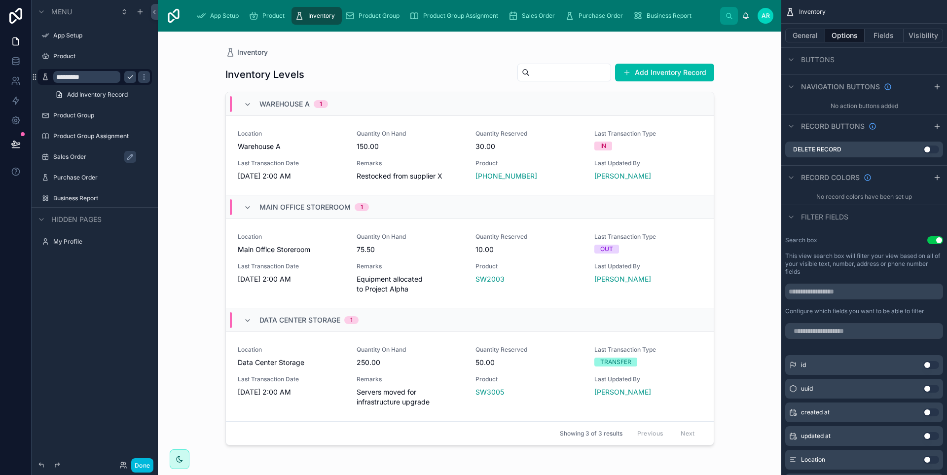
drag, startPoint x: 832, startPoint y: 273, endPoint x: 794, endPoint y: 256, distance: 41.7
click at [790, 259] on label "This view search box will filter your view based on all of your visible text, n…" at bounding box center [864, 264] width 158 height 24
drag, startPoint x: 815, startPoint y: 259, endPoint x: 867, endPoint y: 308, distance: 71.9
click at [820, 260] on label "This view search box will filter your view based on all of your visible text, n…" at bounding box center [864, 264] width 158 height 24
click at [840, 298] on input "scrollable content" at bounding box center [864, 292] width 158 height 16
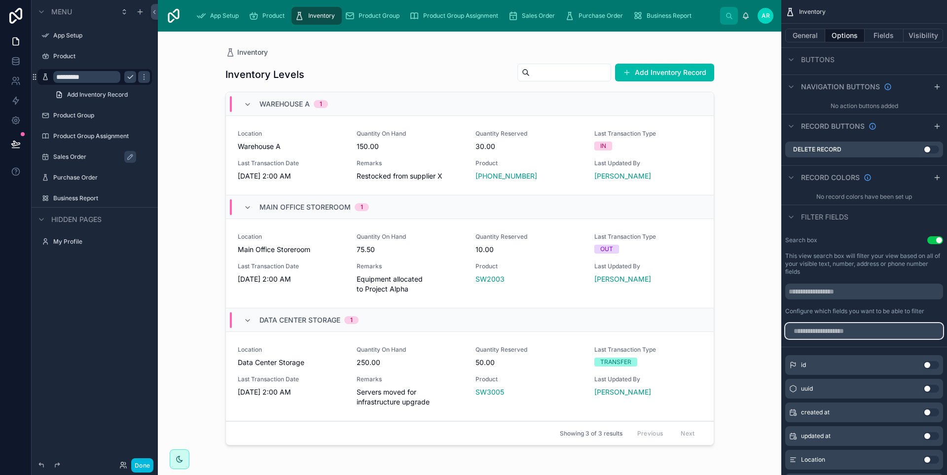
click at [845, 328] on input "scrollable content" at bounding box center [864, 331] width 158 height 16
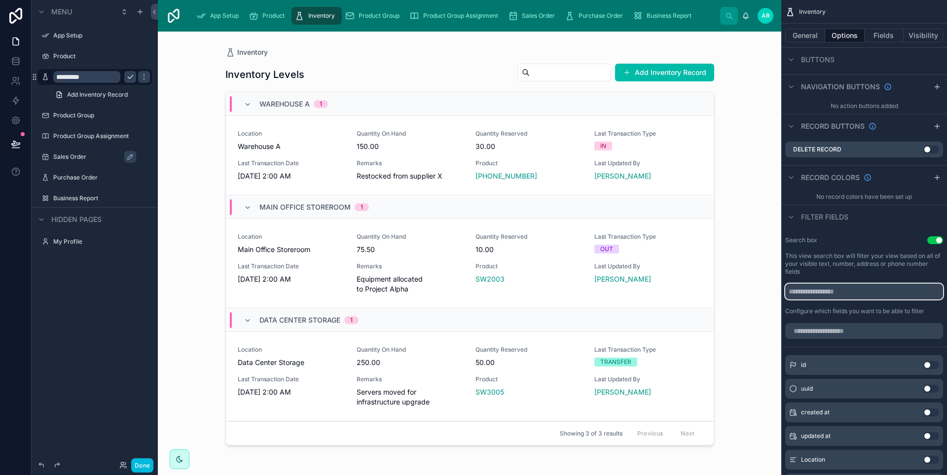
click at [852, 293] on input "scrollable content" at bounding box center [864, 292] width 158 height 16
click at [862, 339] on div "scrollable content" at bounding box center [864, 331] width 166 height 24
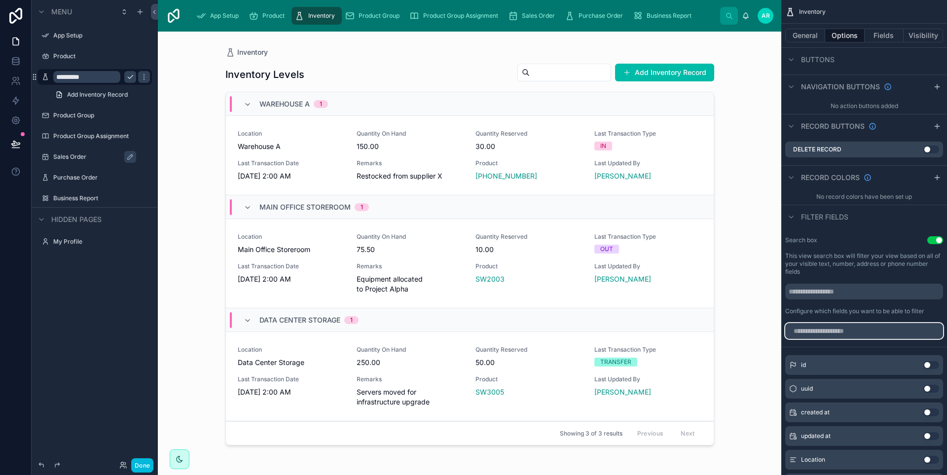
click at [863, 334] on input "scrollable content" at bounding box center [864, 331] width 158 height 16
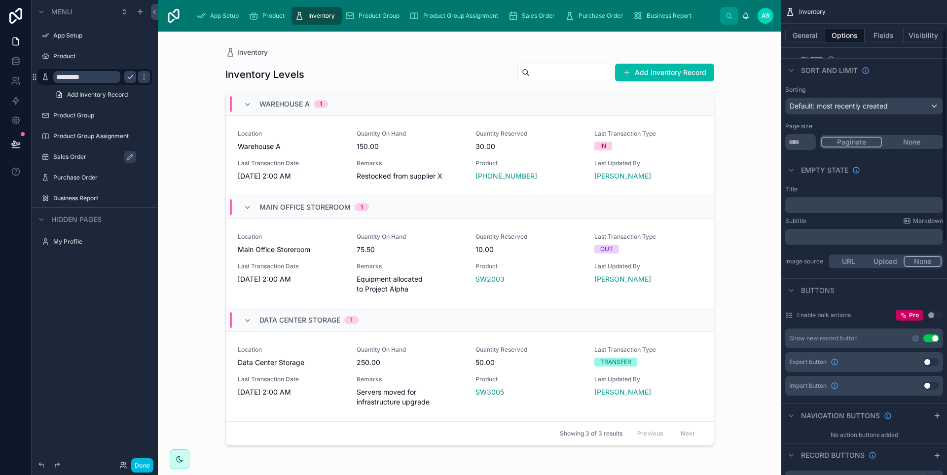
scroll to position [0, 0]
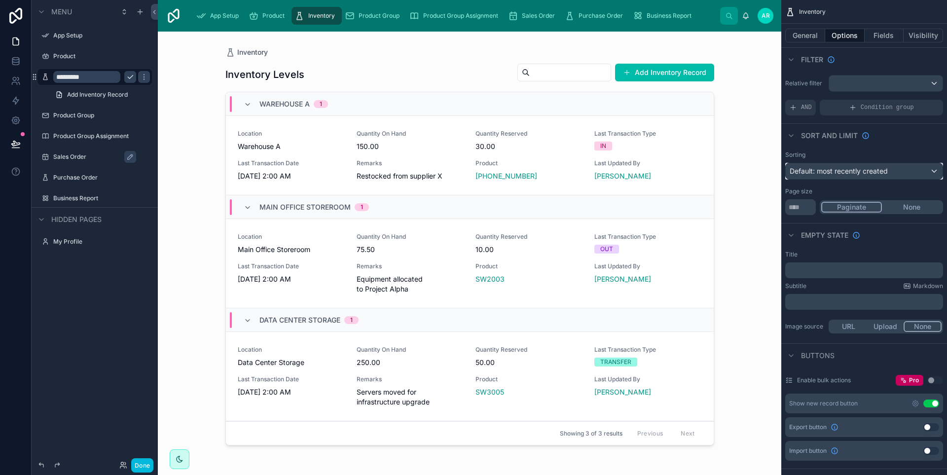
click at [832, 172] on span "Default: most recently created" at bounding box center [839, 171] width 98 height 8
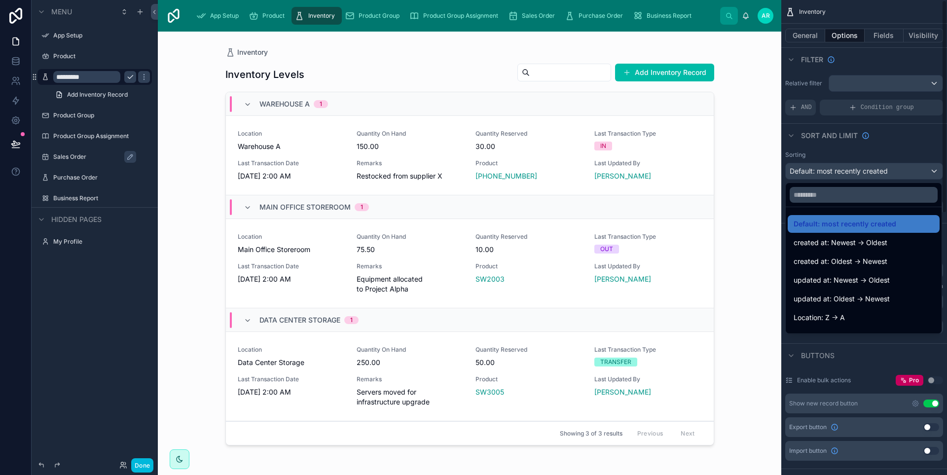
click at [860, 157] on div "scrollable content" at bounding box center [473, 237] width 947 height 475
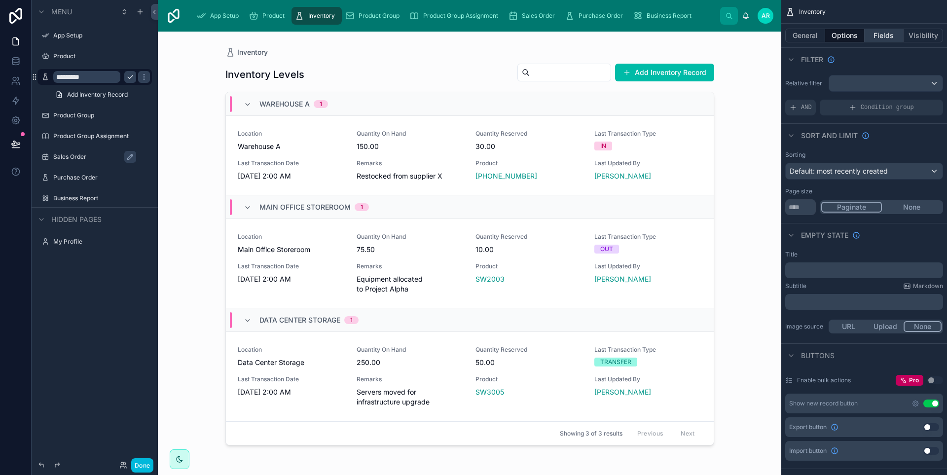
click at [884, 38] on button "Fields" at bounding box center [884, 36] width 39 height 14
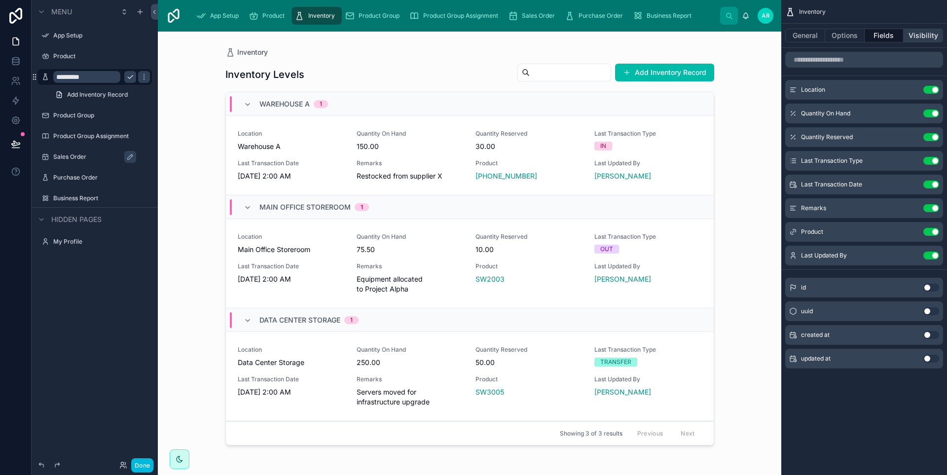
click at [915, 32] on button "Visibility" at bounding box center [923, 36] width 39 height 14
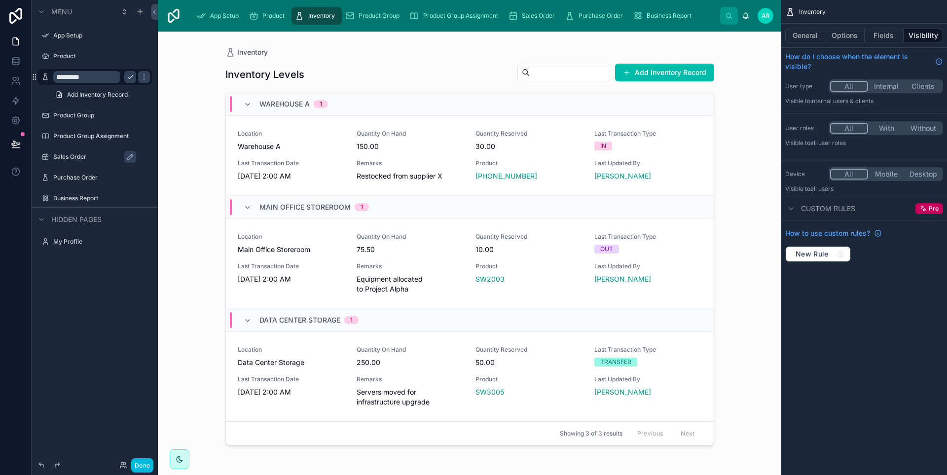
drag, startPoint x: 450, startPoint y: 51, endPoint x: 575, endPoint y: 13, distance: 130.5
click at [463, 46] on div at bounding box center [470, 248] width 505 height 432
click at [747, 15] on icon at bounding box center [746, 16] width 8 height 8
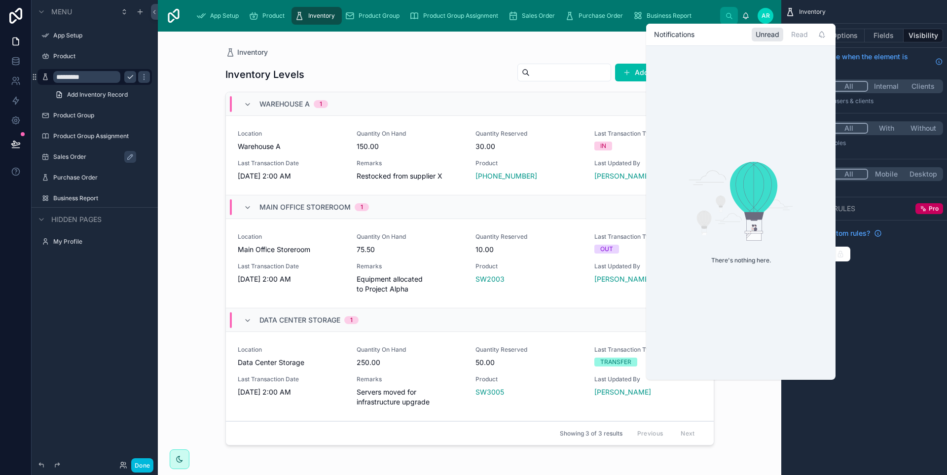
click at [521, 44] on div "Inventory Inventory Levels Add Inventory Record Warehouse A 1 Location Warehous…" at bounding box center [470, 248] width 505 height 432
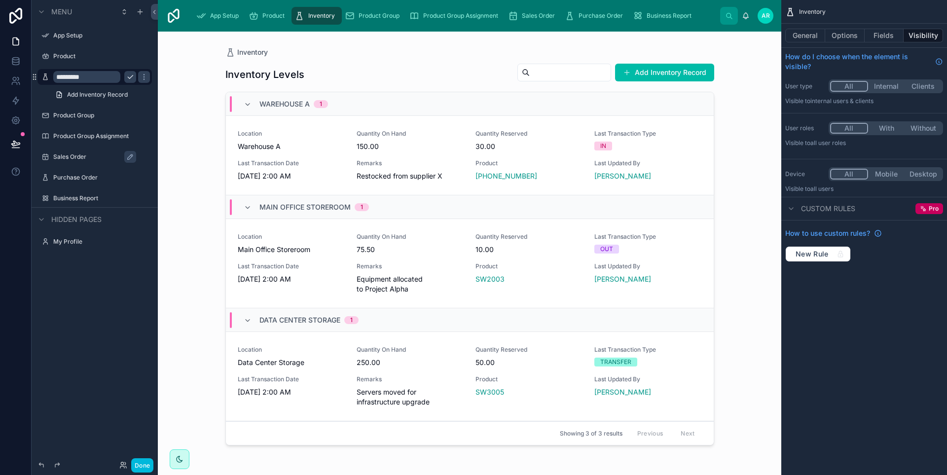
click at [345, 52] on div "Inventory" at bounding box center [469, 52] width 489 height 10
drag, startPoint x: 345, startPoint y: 52, endPoint x: 361, endPoint y: 16, distance: 40.0
click at [361, 16] on span "Product Group" at bounding box center [379, 16] width 41 height 8
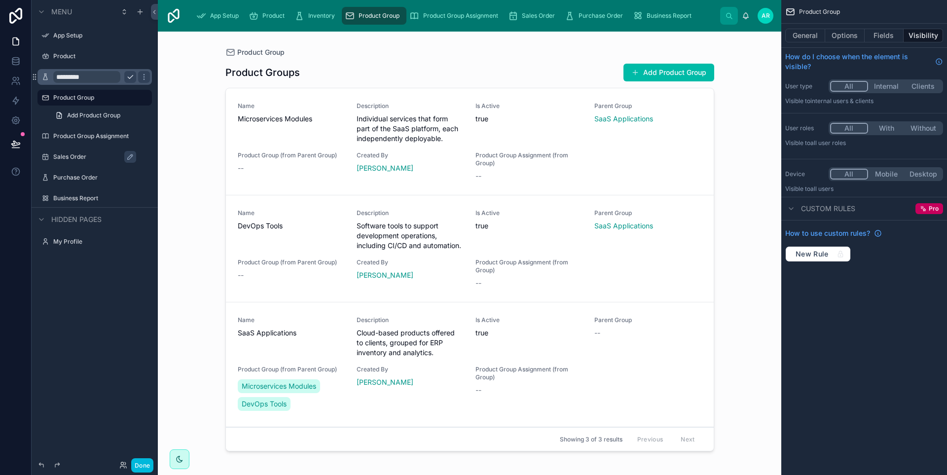
click at [318, 20] on div "Inventory" at bounding box center [317, 16] width 44 height 16
